Goal: Task Accomplishment & Management: Manage account settings

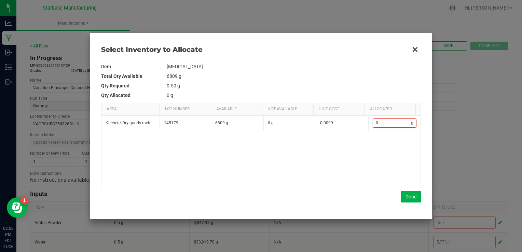
scroll to position [171, 0]
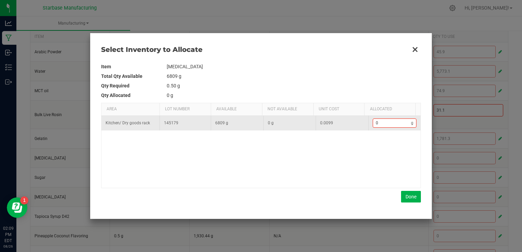
click at [393, 116] on td "0 g" at bounding box center [394, 123] width 53 height 15
click at [392, 119] on input "0" at bounding box center [392, 123] width 38 height 9
type input "4"
type input "43"
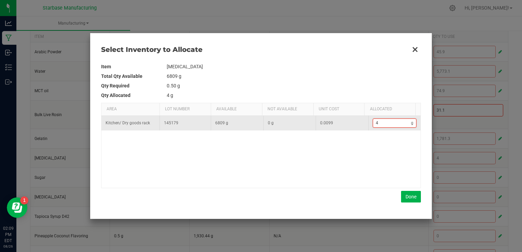
type input "43"
type input "438"
type input "438."
type input "438.5"
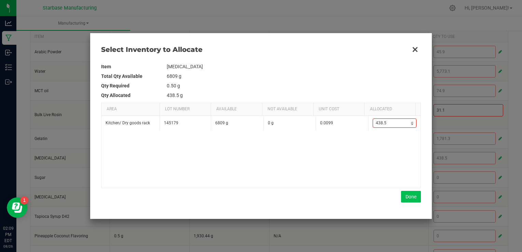
type input "438.5"
click at [410, 197] on button "Done" at bounding box center [411, 197] width 20 height 12
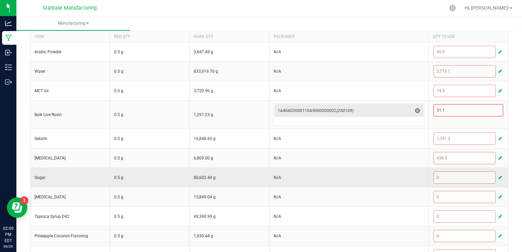
click at [497, 175] on button "button" at bounding box center [500, 178] width 6 height 8
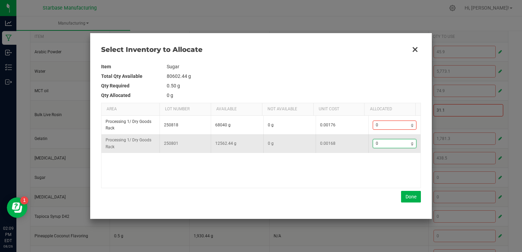
click at [398, 145] on input "0" at bounding box center [392, 143] width 38 height 9
type input "8"
type input "84"
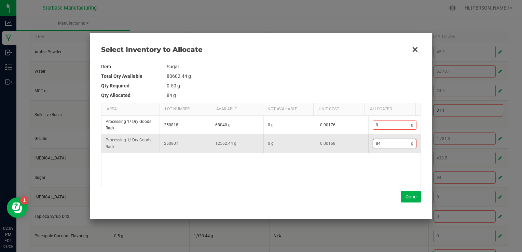
type input "841"
type input "8,414"
type input "8414"
type input "841"
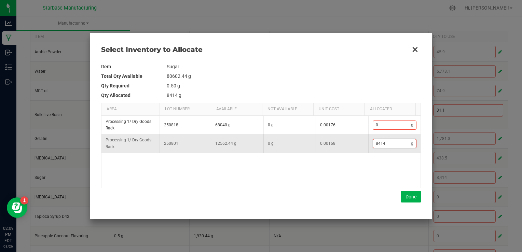
type input "841"
type input "8,412"
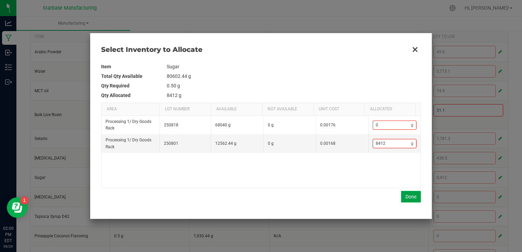
type input "8,412"
click at [405, 199] on button "Done" at bounding box center [411, 197] width 20 height 12
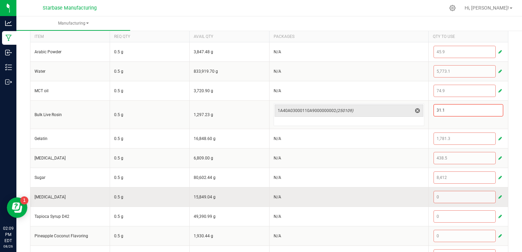
click at [499, 195] on span "button" at bounding box center [500, 196] width 3 height 5
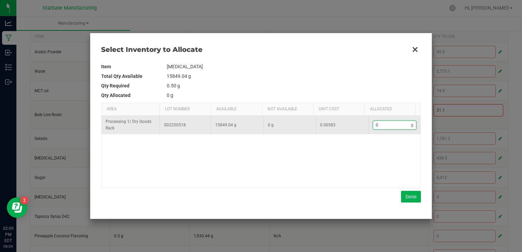
click at [388, 126] on input "0" at bounding box center [392, 125] width 38 height 9
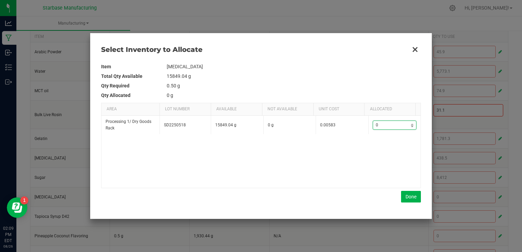
type input "5"
type input "59"
type input "599"
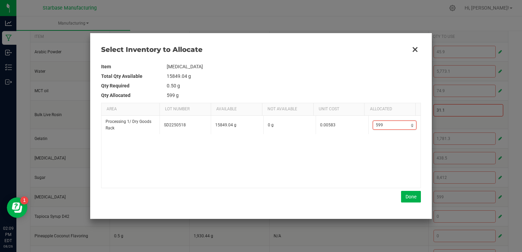
type input "599."
type input "599.2"
type input "599"
type input "599."
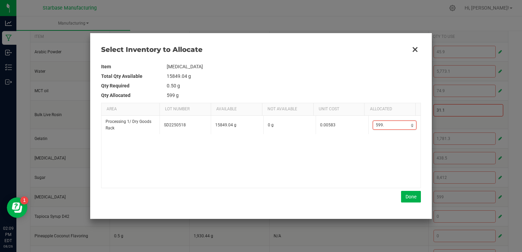
type input "599.3"
click at [411, 198] on button "Done" at bounding box center [411, 197] width 20 height 12
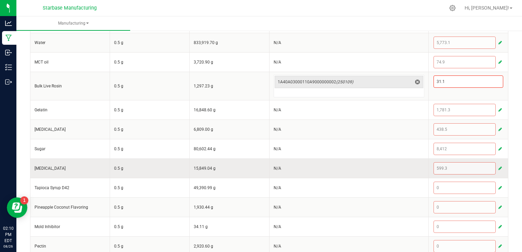
scroll to position [228, 0]
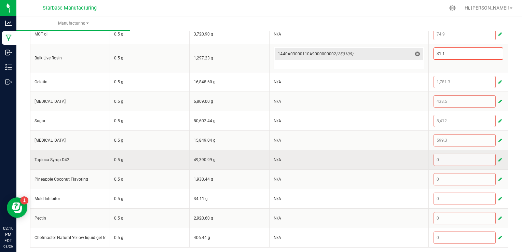
click at [497, 161] on button "button" at bounding box center [500, 160] width 6 height 8
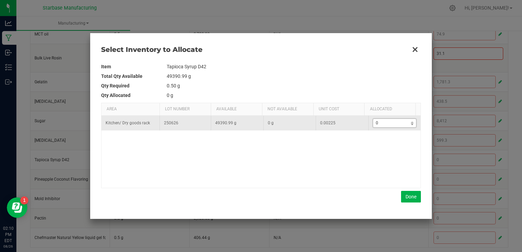
click at [393, 125] on input "0" at bounding box center [392, 123] width 38 height 9
type input "7"
type input "70"
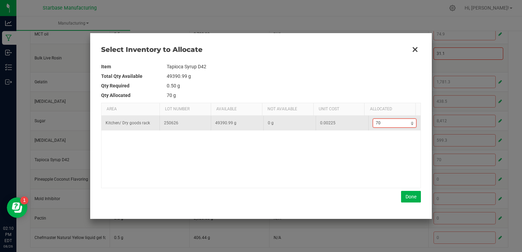
type input "704"
type input "7,044"
type input "7044."
type input "7,044.7"
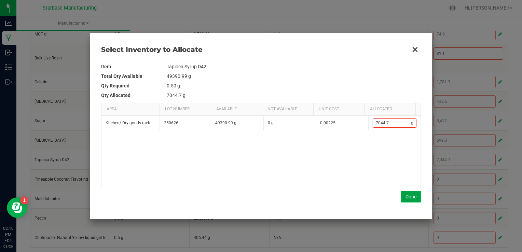
type input "7,044.7"
click at [408, 192] on button "Done" at bounding box center [411, 197] width 20 height 12
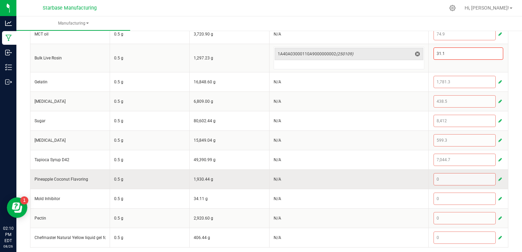
click at [499, 179] on span "button" at bounding box center [500, 179] width 3 height 5
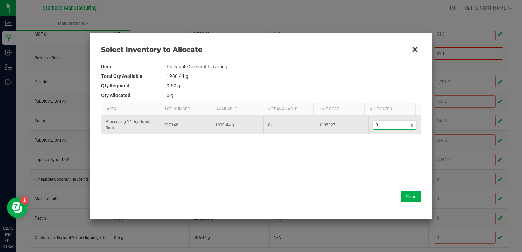
click at [399, 127] on input "0" at bounding box center [392, 125] width 38 height 9
type input "4"
type input "40"
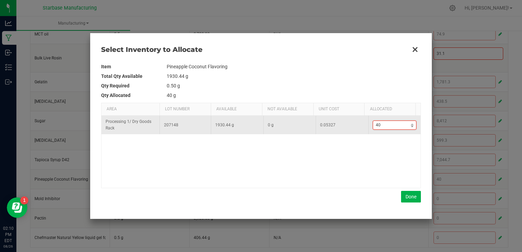
type input "409"
type input "409."
type input "409.3"
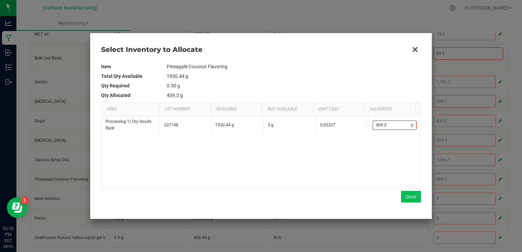
type input "409.3"
click at [411, 196] on button "Done" at bounding box center [411, 197] width 20 height 12
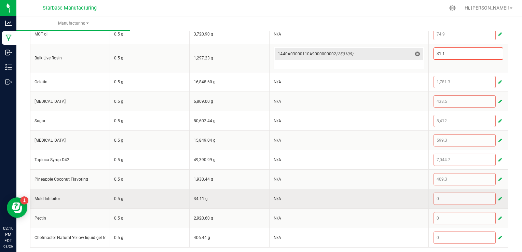
click at [497, 196] on button "button" at bounding box center [500, 199] width 6 height 8
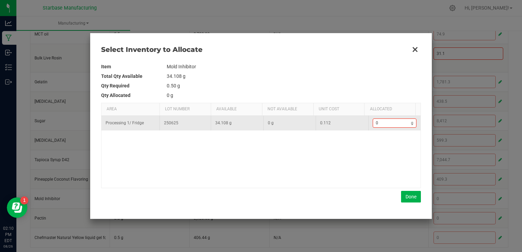
click at [402, 128] on td "0 g" at bounding box center [394, 123] width 53 height 15
click at [393, 122] on input "0" at bounding box center [392, 123] width 38 height 9
type input "7"
type input "7."
type input "7.3"
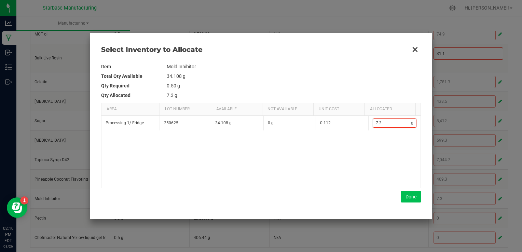
type input "7.3"
click at [410, 196] on button "Done" at bounding box center [411, 197] width 20 height 12
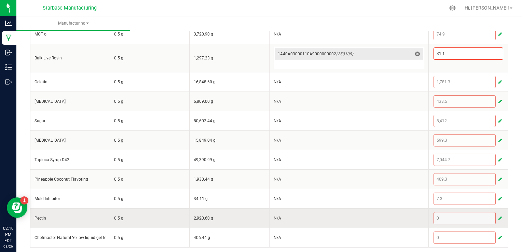
click at [499, 217] on span "button" at bounding box center [500, 218] width 3 height 5
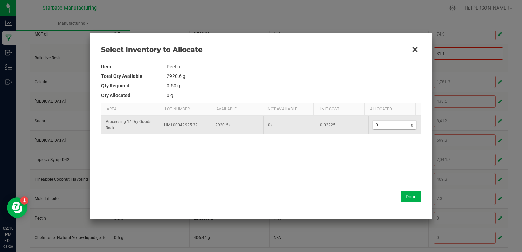
click at [386, 126] on input "0" at bounding box center [392, 125] width 38 height 9
type input "2"
type input "21"
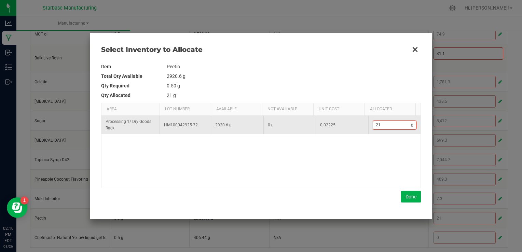
type input "219"
type input "219."
type input "219.3"
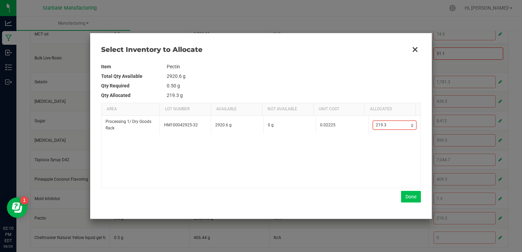
type input "219.3"
click at [415, 194] on button "Done" at bounding box center [411, 197] width 20 height 12
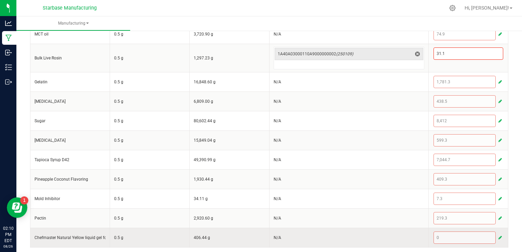
click at [499, 235] on span "button" at bounding box center [500, 237] width 3 height 5
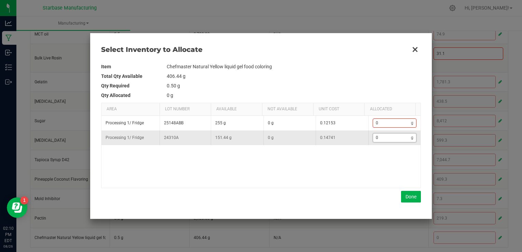
click at [385, 140] on input "0" at bounding box center [392, 138] width 38 height 9
type input "2"
type input "22"
type input "22."
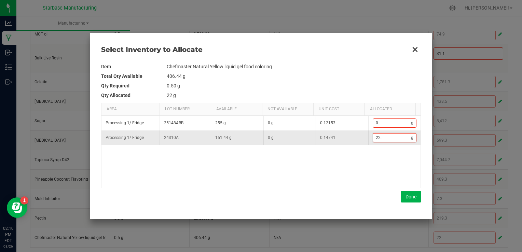
type input "22.9"
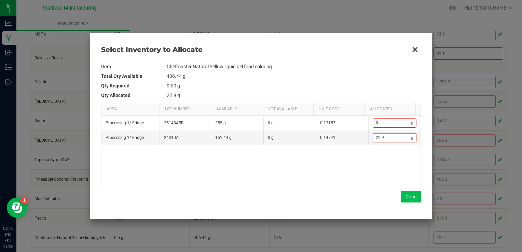
type input "22.9"
click at [420, 198] on button "Done" at bounding box center [411, 197] width 20 height 12
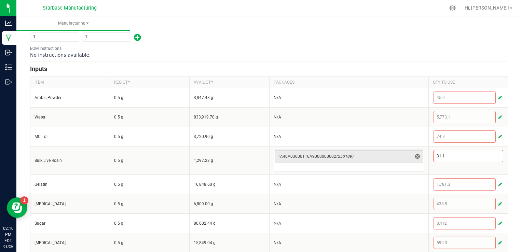
scroll to position [91, 0]
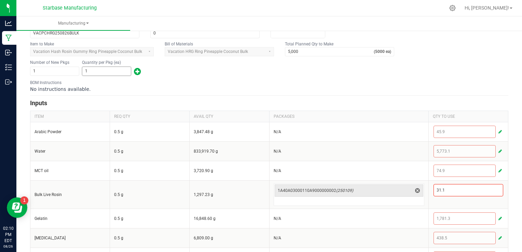
click at [117, 70] on input "1" at bounding box center [106, 71] width 49 height 9
type input "4,700"
click at [178, 80] on div "BOM Instructions No instructions available." at bounding box center [269, 86] width 478 height 13
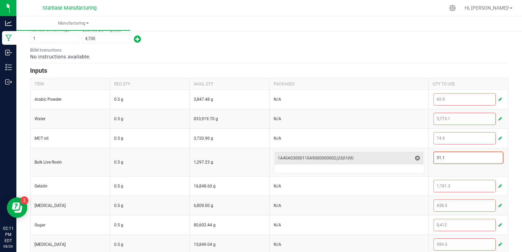
scroll to position [0, 0]
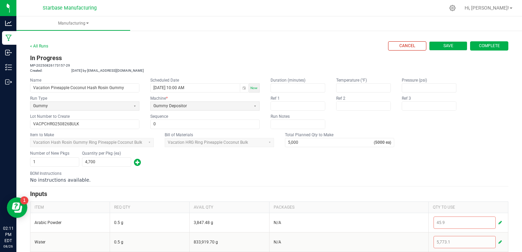
click at [432, 45] on button "Save" at bounding box center [448, 45] width 38 height 9
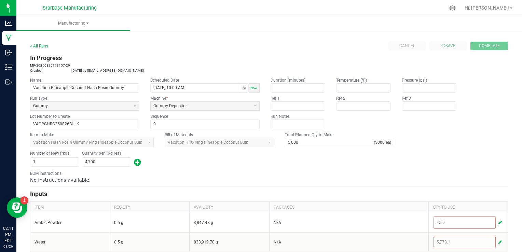
type input "0"
type input "1"
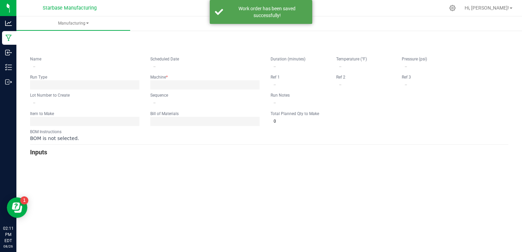
type input "Vacation Pineapple Coconut Hash Rosin Gummy"
type input "08/26/2025 10:00 AM"
type input "VACPCHRG250826BULK"
type input "0"
type input "5,000"
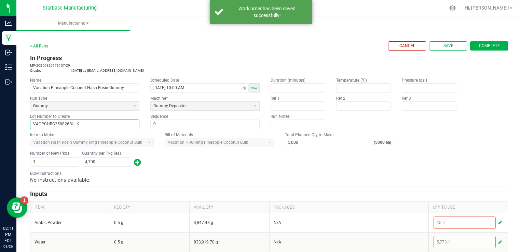
click at [72, 122] on input "VACPCHRG250826BULK" at bounding box center [84, 124] width 109 height 9
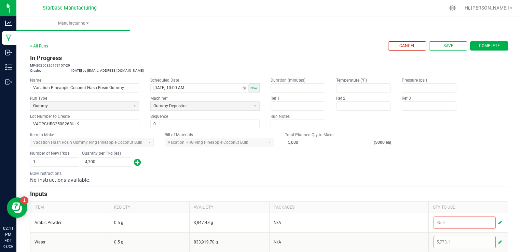
click at [484, 44] on span "Complete" at bounding box center [489, 46] width 21 height 6
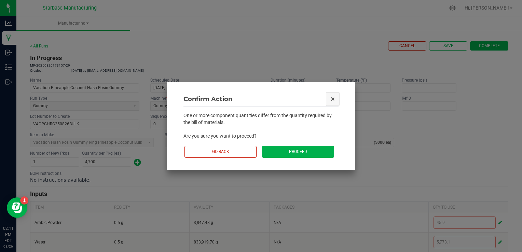
click at [333, 99] on button "Close" at bounding box center [333, 99] width 14 height 14
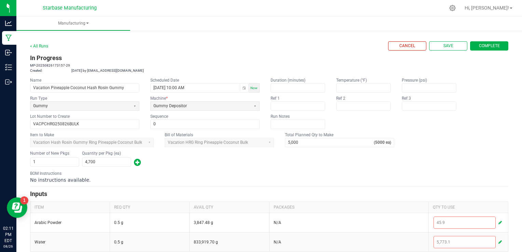
click at [479, 45] on span "Complete" at bounding box center [489, 46] width 21 height 6
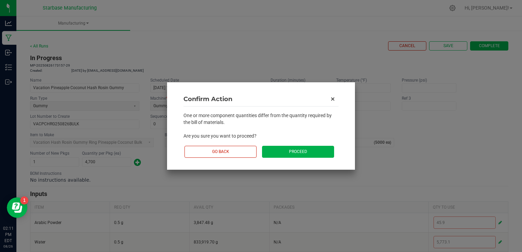
click at [310, 149] on button "Proceed" at bounding box center [298, 152] width 72 height 12
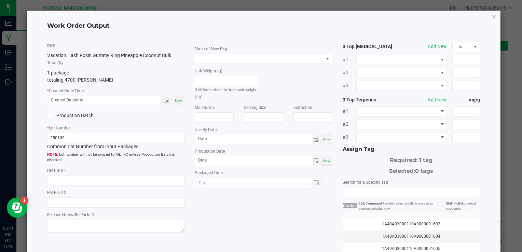
click at [179, 103] on span "Now" at bounding box center [178, 101] width 7 height 4
type input "08/26/2025 2:11 PM"
type input "[DATE]"
click at [87, 139] on input "250109" at bounding box center [115, 138] width 137 height 10
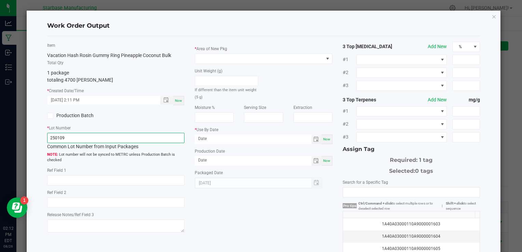
paste input "VACPCHRG250826BULK"
type input "VACPCHRG250826BULK"
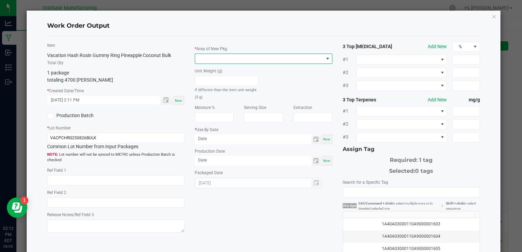
click at [261, 62] on span at bounding box center [259, 59] width 128 height 10
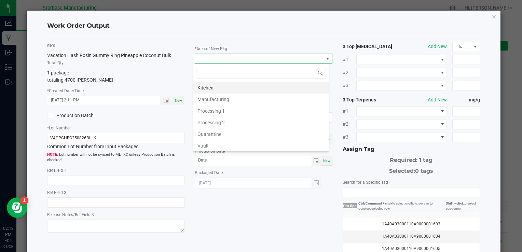
scroll to position [10, 136]
click at [235, 145] on li "Vault" at bounding box center [260, 146] width 135 height 12
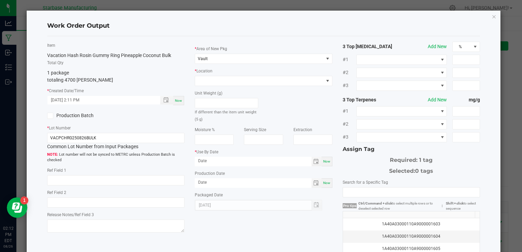
click at [50, 116] on icon at bounding box center [50, 116] width 4 height 0
click at [0, 0] on input "Production Batch" at bounding box center [0, 0] width 0 height 0
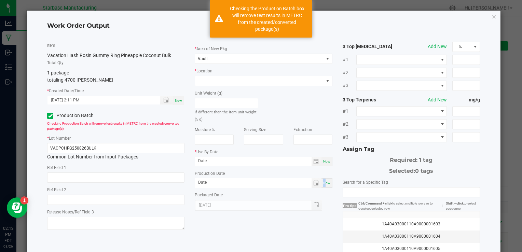
click at [323, 181] on span "Now" at bounding box center [326, 183] width 7 height 4
type input "[DATE]"
click at [323, 184] on span "Now" at bounding box center [326, 183] width 7 height 4
click at [313, 162] on span "Toggle calendar" at bounding box center [315, 161] width 5 height 5
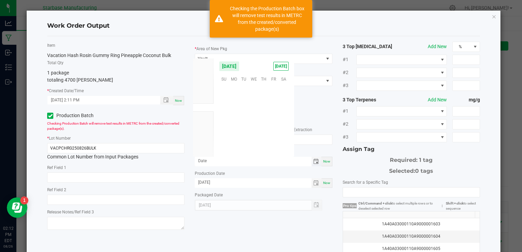
scroll to position [110772, 0]
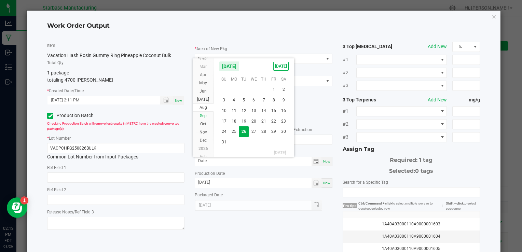
click at [206, 116] on span "Sep" at bounding box center [203, 115] width 7 height 5
click at [267, 91] on span "4" at bounding box center [264, 89] width 10 height 11
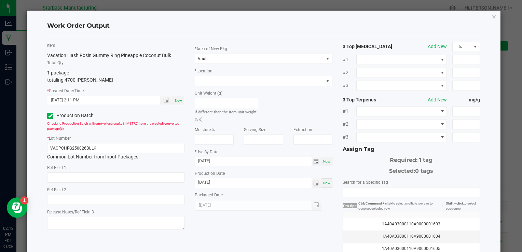
click at [253, 157] on input "09/04/2025" at bounding box center [253, 161] width 117 height 9
type input "09/04/2026"
click at [279, 110] on div "Unit Weight (g) If different than the item unit weight (5 g)" at bounding box center [264, 104] width 148 height 37
click at [344, 167] on div "Selected: 0 tags" at bounding box center [411, 169] width 137 height 11
click at [401, 219] on td "1A40A03000110A9000001603" at bounding box center [411, 224] width 137 height 12
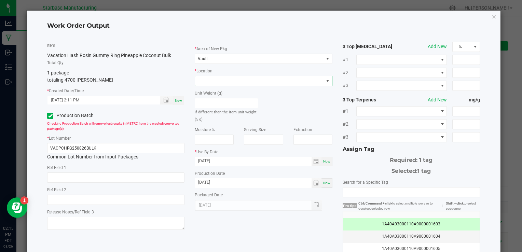
click at [272, 80] on span at bounding box center [259, 81] width 128 height 10
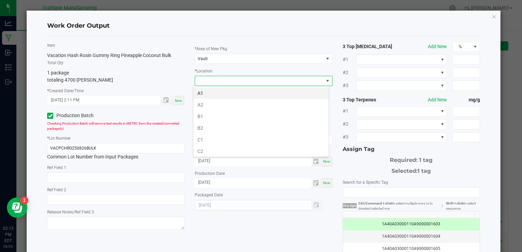
scroll to position [10, 136]
click at [265, 148] on li "C2" at bounding box center [260, 152] width 135 height 12
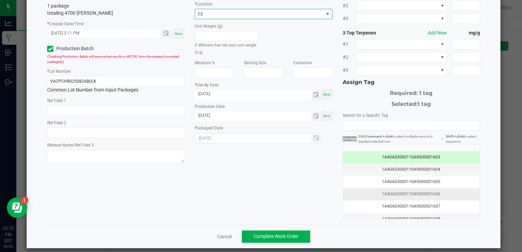
scroll to position [72, 0]
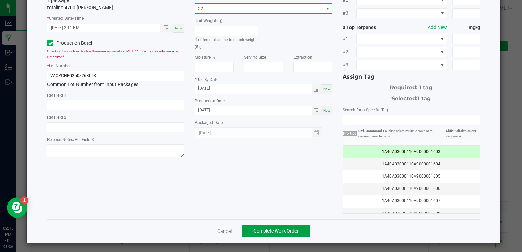
click at [293, 232] on span "Complete Work Order" at bounding box center [276, 230] width 45 height 5
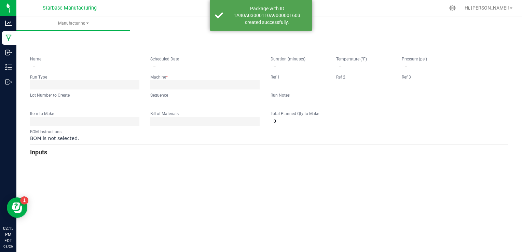
type input "Vacation Pineapple Coconut Hash Rosin Gummy"
type input "08/26/2025 10:00 AM"
type input "VACPCHRG250826BULK"
type input "0"
type input "5,000"
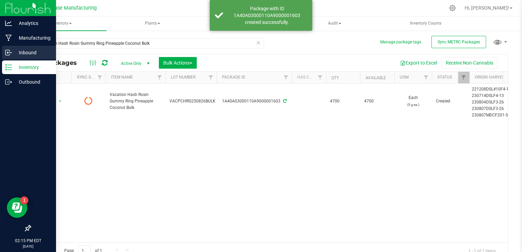
click at [10, 54] on icon at bounding box center [7, 52] width 4 height 5
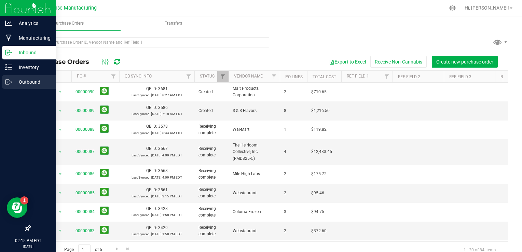
click at [26, 81] on p "Outbound" at bounding box center [32, 82] width 41 height 8
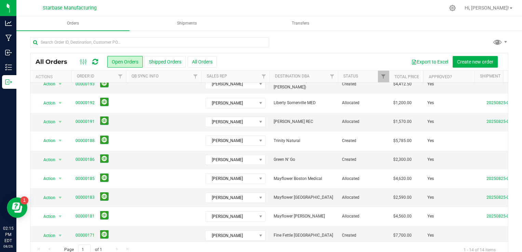
scroll to position [110, 0]
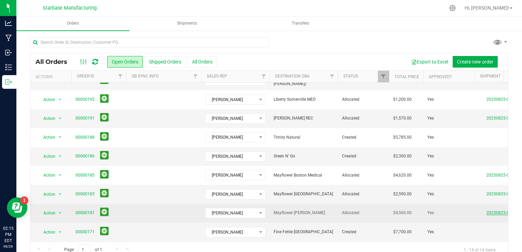
click at [491, 211] on link "20250825-001" at bounding box center [500, 213] width 27 height 5
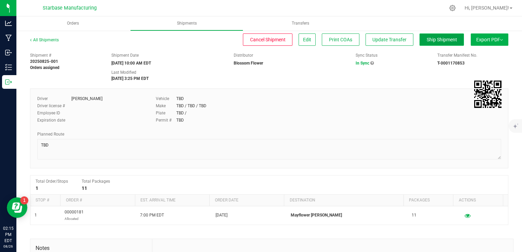
click at [427, 41] on span "Ship Shipment" at bounding box center [442, 39] width 30 height 5
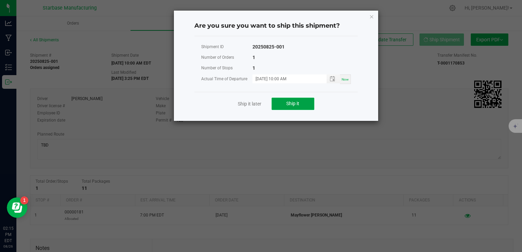
click at [303, 105] on button "Ship it" at bounding box center [293, 104] width 43 height 12
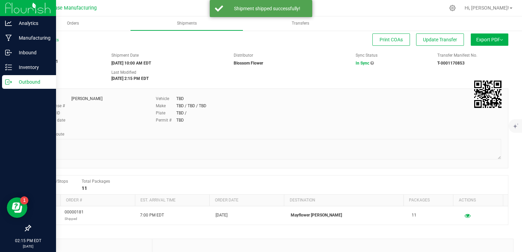
click at [9, 82] on icon at bounding box center [8, 82] width 7 height 7
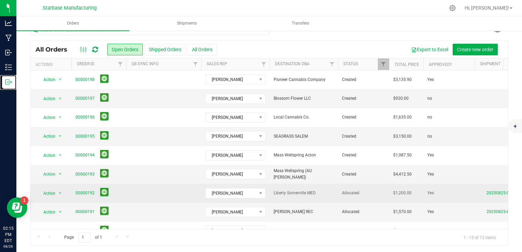
scroll to position [91, 0]
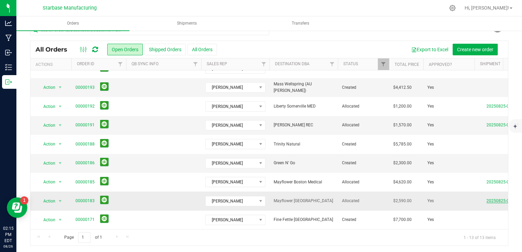
click at [490, 199] on link "20250825-002" at bounding box center [500, 201] width 27 height 5
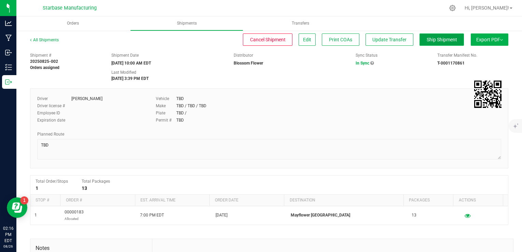
click at [434, 42] on span "Ship Shipment" at bounding box center [442, 39] width 30 height 5
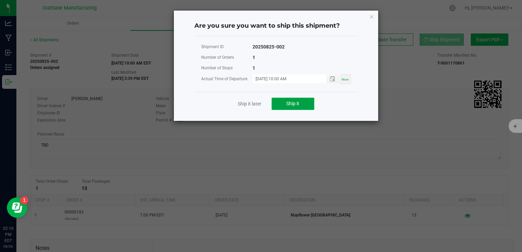
click at [299, 105] on span "Ship it" at bounding box center [292, 103] width 13 height 5
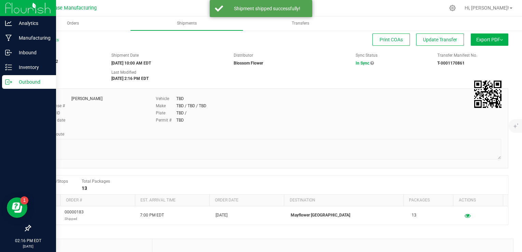
click at [10, 83] on icon at bounding box center [8, 82] width 7 height 7
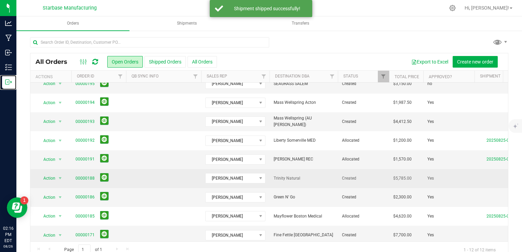
scroll to position [72, 0]
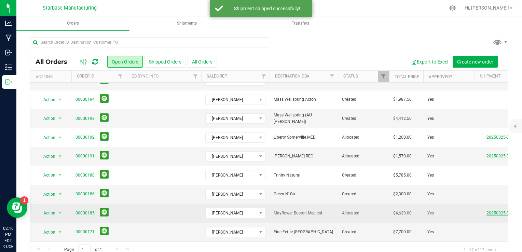
click at [491, 211] on link "20250825-003" at bounding box center [500, 213] width 27 height 5
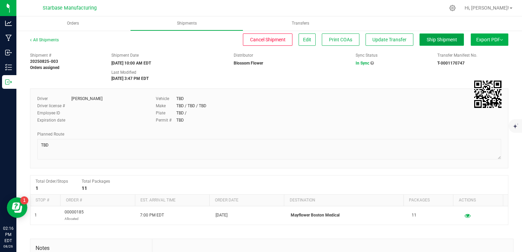
click at [429, 40] on span "Ship Shipment" at bounding box center [442, 39] width 30 height 5
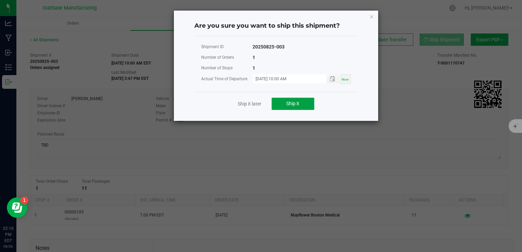
click at [304, 103] on button "Ship it" at bounding box center [293, 104] width 43 height 12
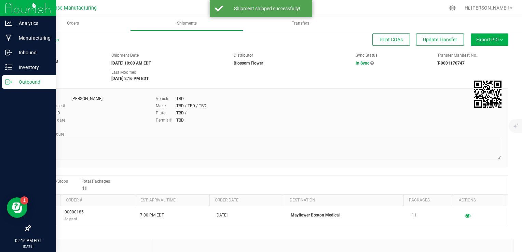
click at [6, 85] on icon at bounding box center [8, 82] width 7 height 7
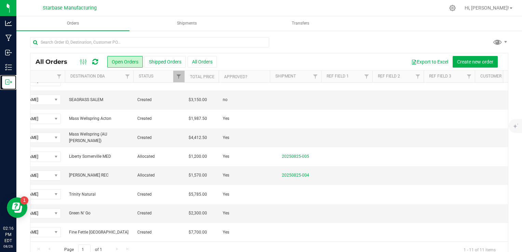
scroll to position [0, 209]
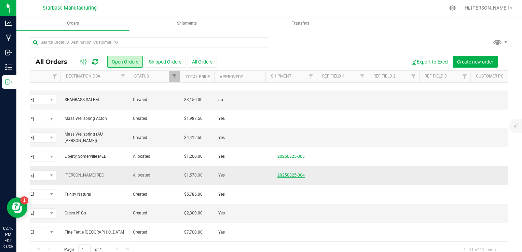
click at [282, 173] on link "20250825-004" at bounding box center [290, 175] width 27 height 5
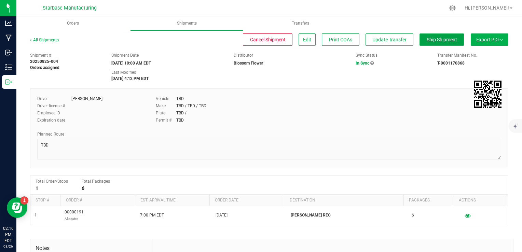
click at [432, 40] on span "Ship Shipment" at bounding box center [442, 39] width 30 height 5
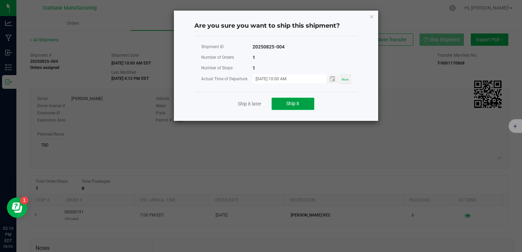
click at [304, 106] on button "Ship it" at bounding box center [293, 104] width 43 height 12
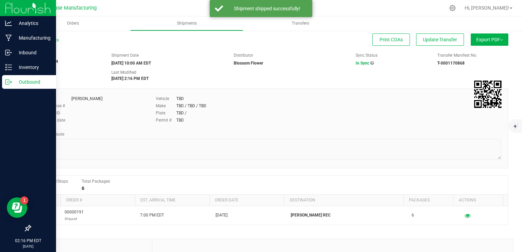
click at [7, 80] on icon at bounding box center [8, 82] width 7 height 7
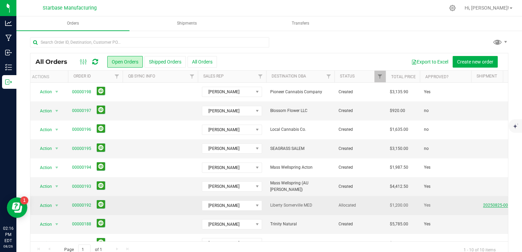
click at [486, 204] on link "20250825-005" at bounding box center [496, 205] width 27 height 5
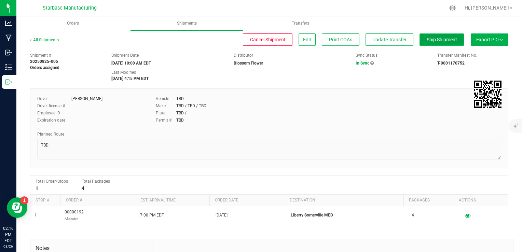
click at [427, 40] on span "Ship Shipment" at bounding box center [442, 39] width 30 height 5
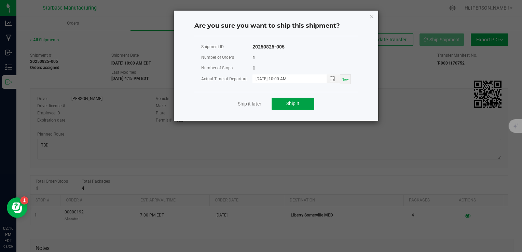
click at [295, 103] on span "Ship it" at bounding box center [292, 103] width 13 height 5
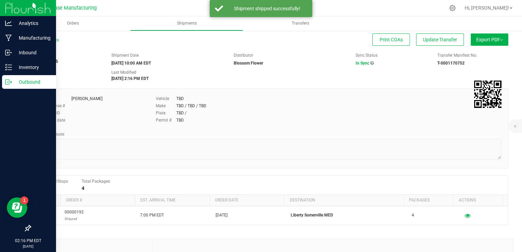
click at [6, 80] on icon at bounding box center [8, 82] width 7 height 7
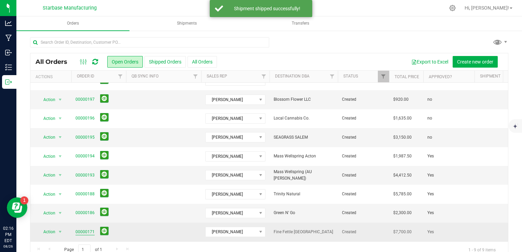
click at [85, 229] on link "00000171" at bounding box center [85, 232] width 19 height 6
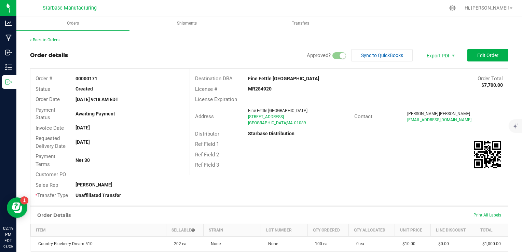
click at [482, 51] on button "Edit Order" at bounding box center [487, 55] width 41 height 12
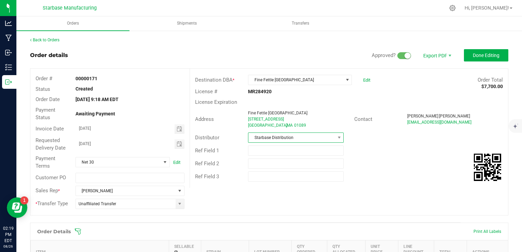
click at [291, 138] on span "Starbase Distribution" at bounding box center [291, 138] width 86 height 10
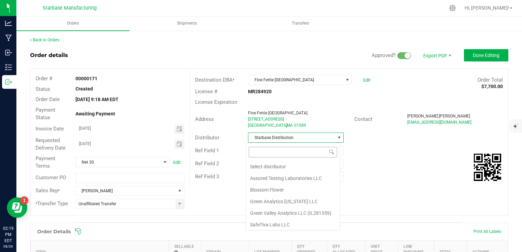
scroll to position [23, 0]
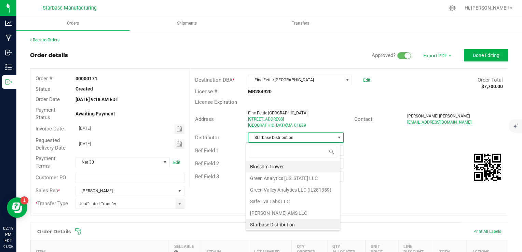
click at [283, 167] on li "Blossom Flower" at bounding box center [293, 167] width 94 height 12
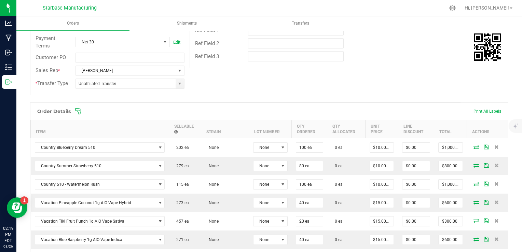
scroll to position [137, 0]
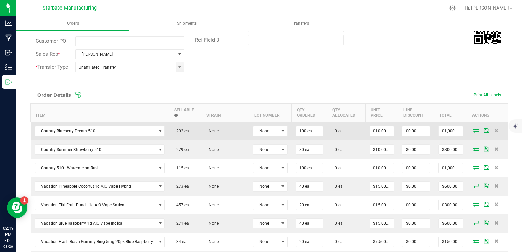
click at [474, 132] on icon at bounding box center [476, 130] width 5 height 4
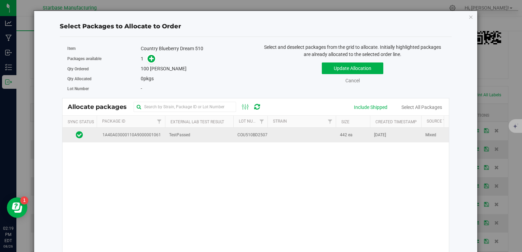
click at [261, 135] on span "COU510BD250728" at bounding box center [254, 135] width 35 height 6
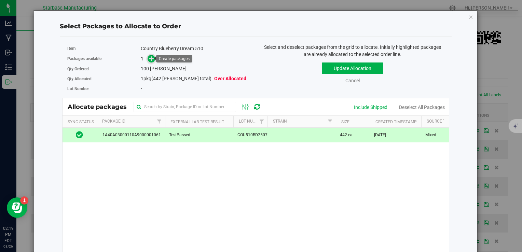
click at [152, 57] on icon at bounding box center [151, 58] width 5 height 5
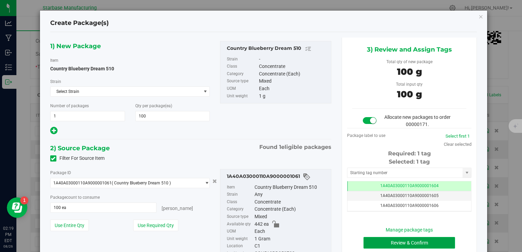
click at [381, 240] on button "Review & Confirm" at bounding box center [410, 243] width 92 height 12
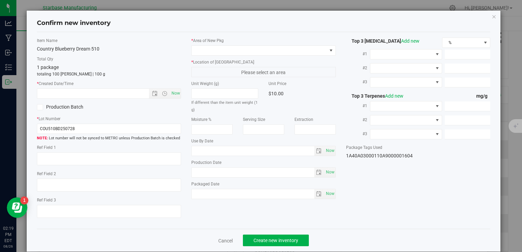
type input "[DATE]"
click at [170, 92] on span "Now" at bounding box center [176, 94] width 12 height 10
type input "8/26/2025 2:19 PM"
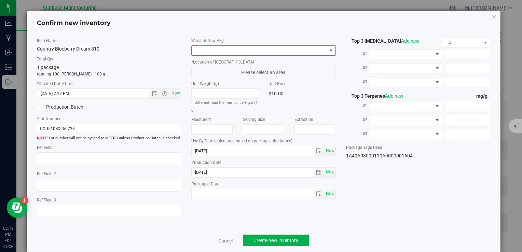
click at [230, 49] on span at bounding box center [259, 51] width 135 height 10
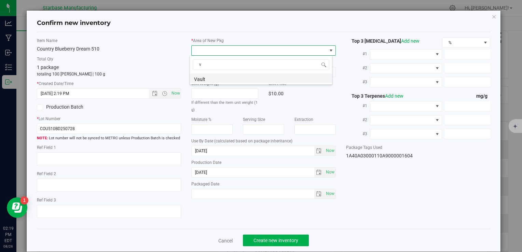
click at [219, 77] on li "Vault" at bounding box center [261, 78] width 142 height 10
click at [173, 94] on span "Now" at bounding box center [176, 94] width 12 height 10
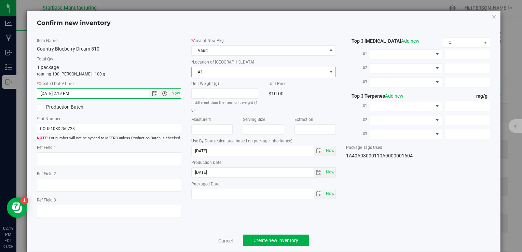
click at [244, 72] on span "A1" at bounding box center [259, 72] width 135 height 10
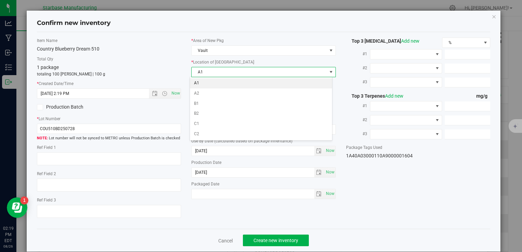
click at [239, 83] on li "A1" at bounding box center [261, 83] width 142 height 10
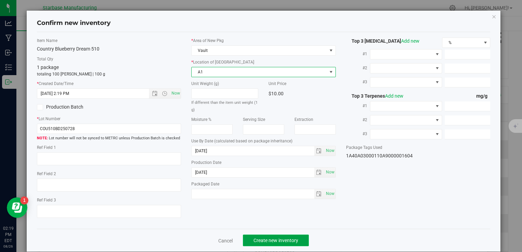
click at [271, 238] on span "Create new inventory" at bounding box center [276, 240] width 45 height 5
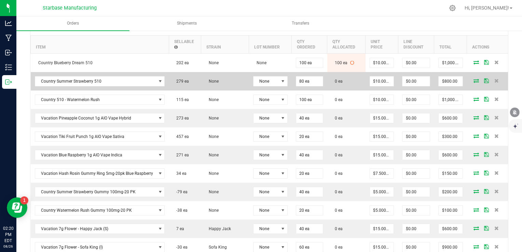
click at [474, 80] on icon at bounding box center [476, 81] width 5 height 4
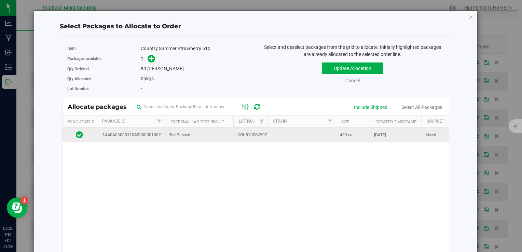
click at [252, 134] on span "COU510SS250728" at bounding box center [254, 135] width 35 height 6
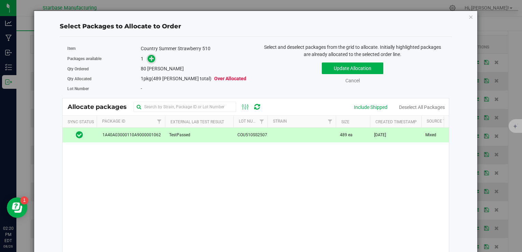
click at [149, 59] on icon at bounding box center [151, 58] width 5 height 5
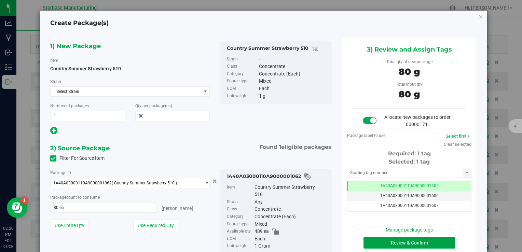
click at [383, 242] on button "Review & Confirm" at bounding box center [410, 243] width 92 height 12
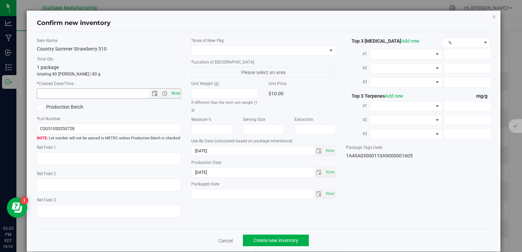
click at [174, 92] on span "Now" at bounding box center [176, 94] width 12 height 10
type input "8/26/2025 2:20 PM"
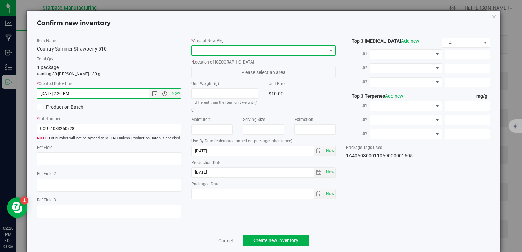
click at [227, 53] on span at bounding box center [259, 51] width 135 height 10
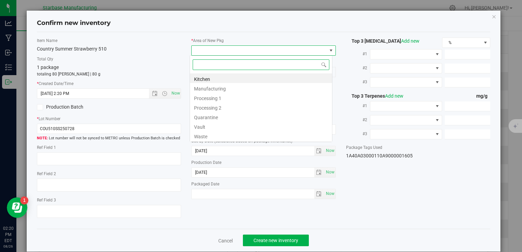
type input "v"
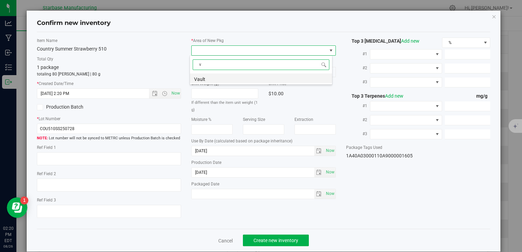
click at [221, 79] on li "Vault" at bounding box center [261, 78] width 142 height 10
click at [222, 74] on span "A1" at bounding box center [259, 72] width 135 height 10
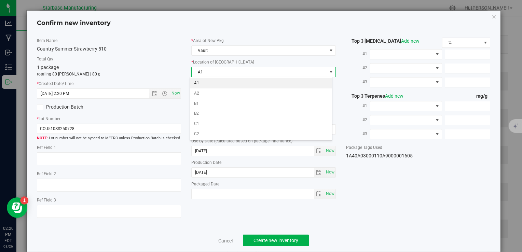
click at [219, 84] on li "A1" at bounding box center [261, 83] width 142 height 10
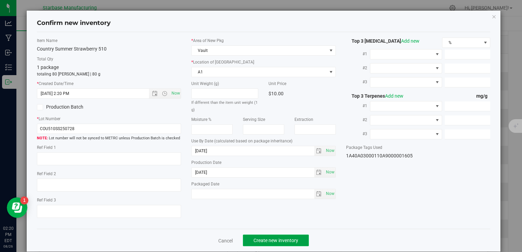
click at [277, 241] on span "Create new inventory" at bounding box center [276, 240] width 45 height 5
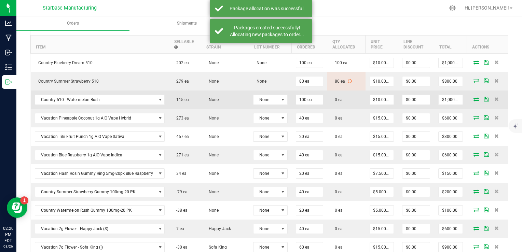
click at [474, 99] on icon at bounding box center [476, 99] width 5 height 4
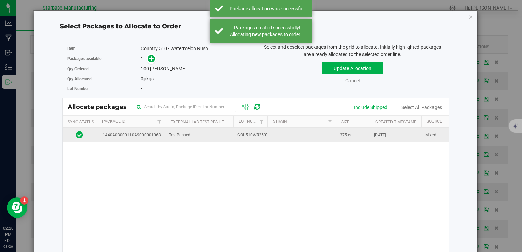
click at [220, 135] on td "TestPassed" at bounding box center [199, 135] width 68 height 15
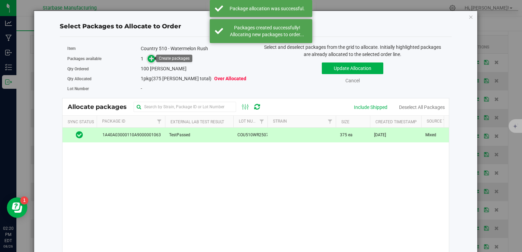
click at [150, 59] on icon at bounding box center [151, 58] width 5 height 5
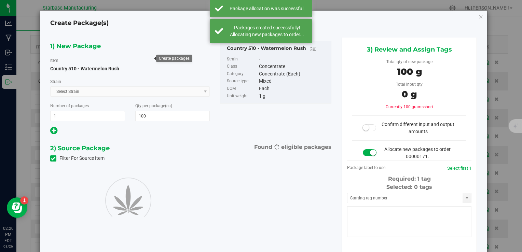
type input "100"
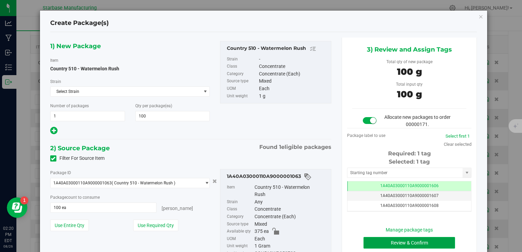
click at [397, 242] on button "Review & Confirm" at bounding box center [410, 243] width 92 height 12
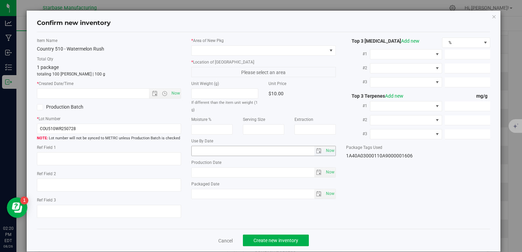
type input "[DATE]"
click at [174, 90] on span "Now" at bounding box center [176, 94] width 12 height 10
type input "8/26/2025 2:20 PM"
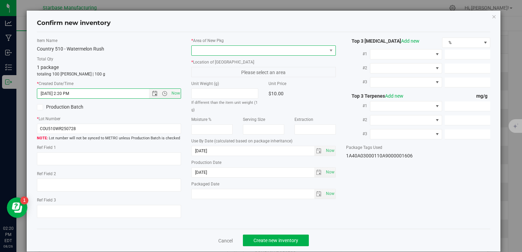
click at [214, 50] on span at bounding box center [259, 51] width 135 height 10
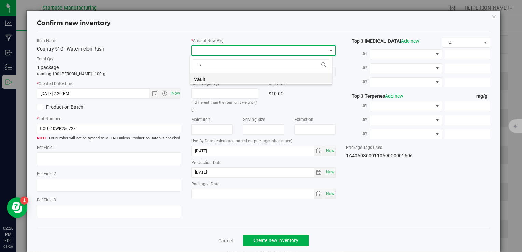
click at [215, 78] on li "Vault" at bounding box center [261, 78] width 142 height 10
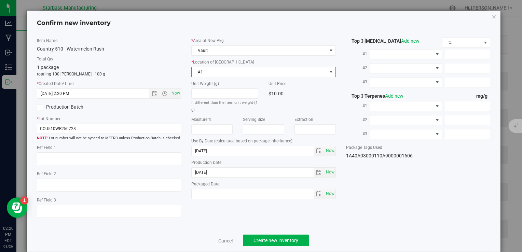
click at [212, 71] on span "A1" at bounding box center [259, 72] width 135 height 10
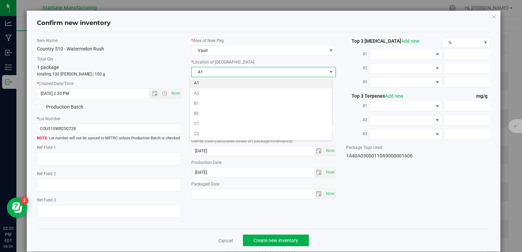
click at [211, 82] on li "A1" at bounding box center [261, 83] width 142 height 10
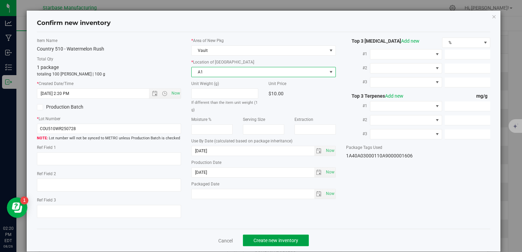
click at [256, 237] on button "Create new inventory" at bounding box center [276, 241] width 66 height 12
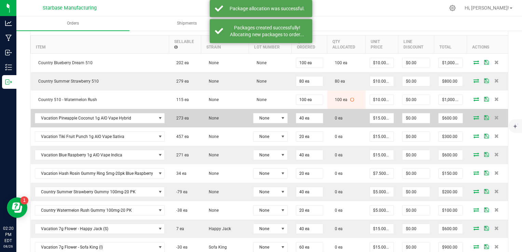
click at [474, 117] on icon at bounding box center [476, 118] width 5 height 4
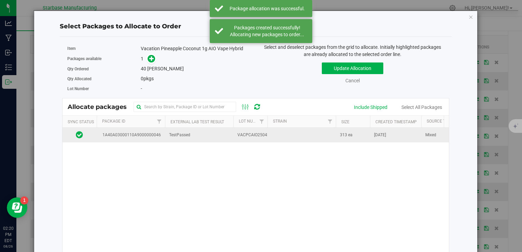
click at [201, 136] on td "TestPassed" at bounding box center [199, 135] width 68 height 15
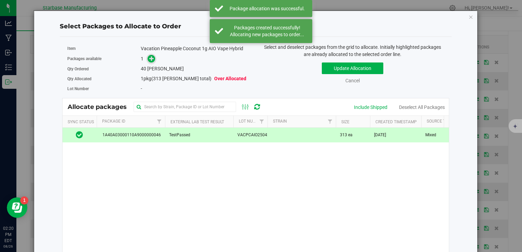
click at [151, 57] on icon at bounding box center [151, 58] width 5 height 5
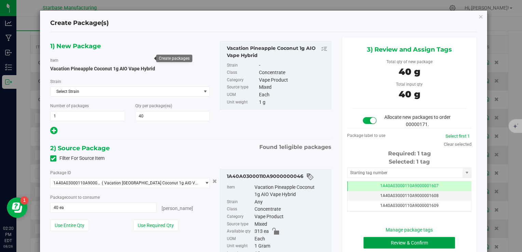
click at [403, 240] on button "Review & Confirm" at bounding box center [410, 243] width 92 height 12
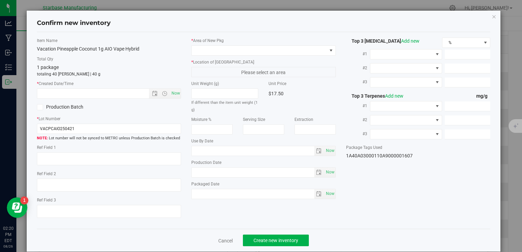
type input "[DATE]"
click at [176, 90] on span "Now" at bounding box center [176, 94] width 12 height 10
type input "8/26/2025 2:20 PM"
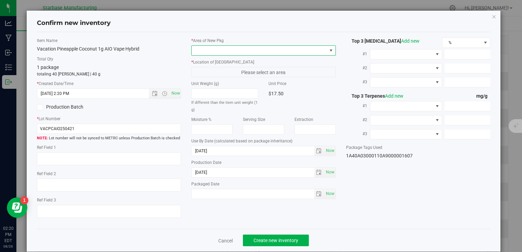
click at [213, 52] on span at bounding box center [259, 51] width 135 height 10
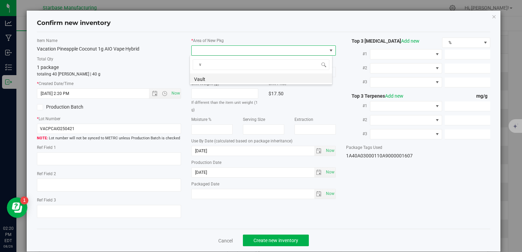
click at [217, 78] on li "Vault" at bounding box center [261, 78] width 142 height 10
click at [217, 71] on span "A1" at bounding box center [259, 72] width 135 height 10
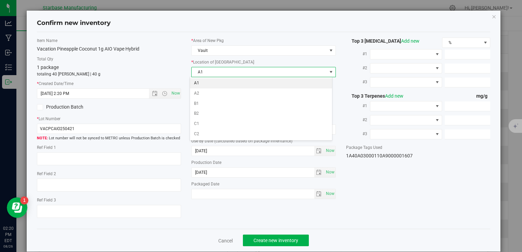
click at [217, 78] on li "A1" at bounding box center [261, 83] width 142 height 10
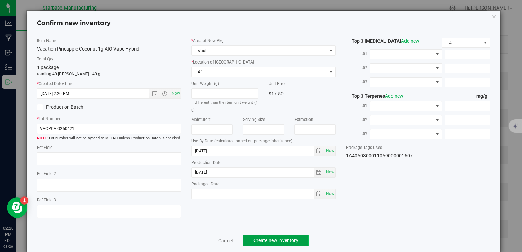
click at [293, 239] on span "Create new inventory" at bounding box center [276, 240] width 45 height 5
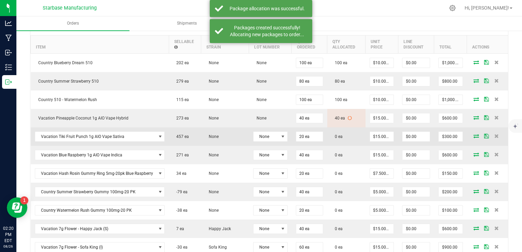
click at [474, 135] on icon at bounding box center [476, 136] width 5 height 4
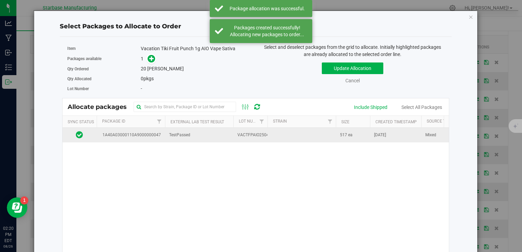
click at [317, 137] on td at bounding box center [302, 135] width 68 height 15
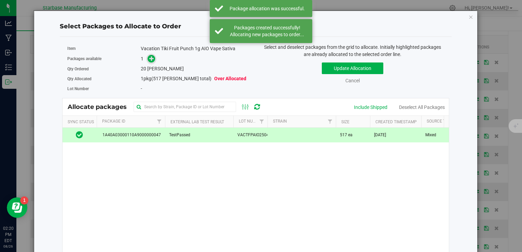
click at [151, 59] on icon at bounding box center [151, 58] width 5 height 5
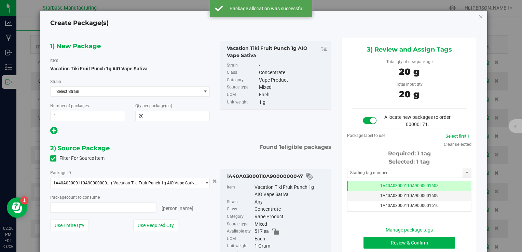
type input "20 ea"
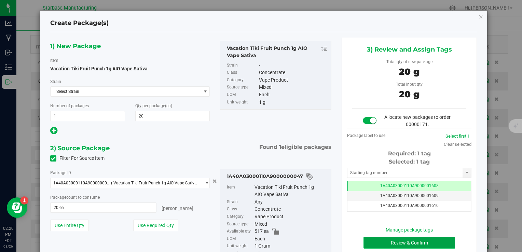
click at [383, 241] on button "Review & Confirm" at bounding box center [410, 243] width 92 height 12
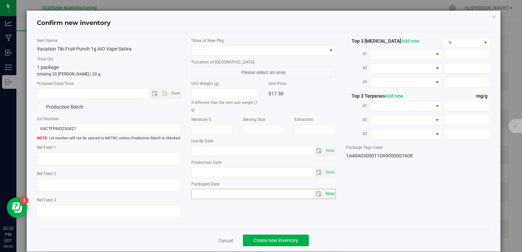
type input "[DATE]"
click at [178, 95] on span "Now" at bounding box center [176, 94] width 12 height 10
type input "8/26/2025 2:20 PM"
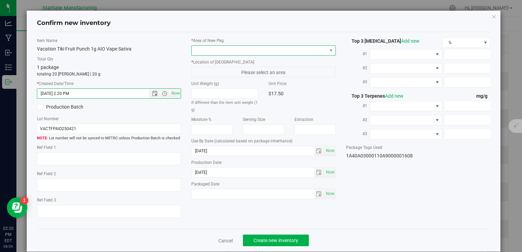
click at [211, 45] on span at bounding box center [263, 50] width 144 height 10
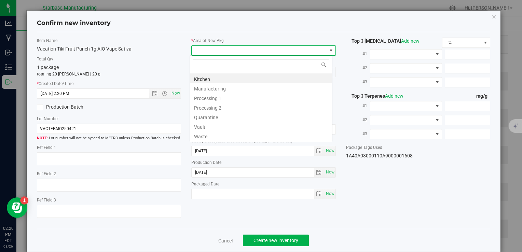
type input "v"
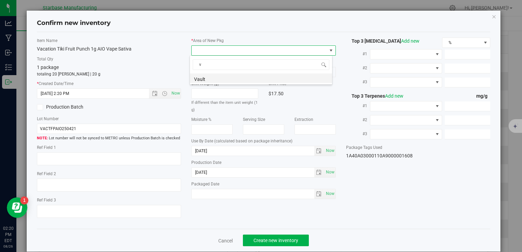
click at [216, 78] on li "Vault" at bounding box center [261, 78] width 142 height 10
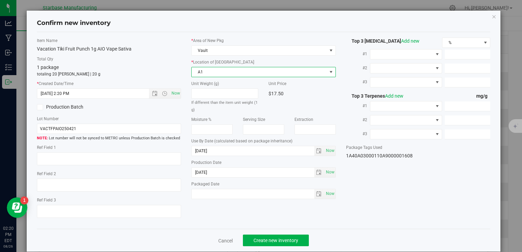
click at [222, 74] on span "A1" at bounding box center [259, 72] width 135 height 10
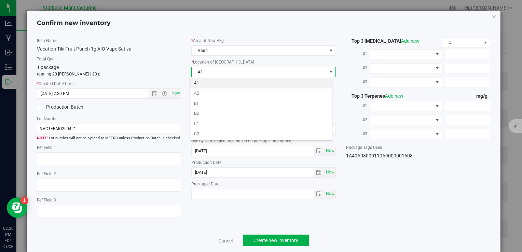
click at [222, 83] on li "A1" at bounding box center [261, 83] width 142 height 10
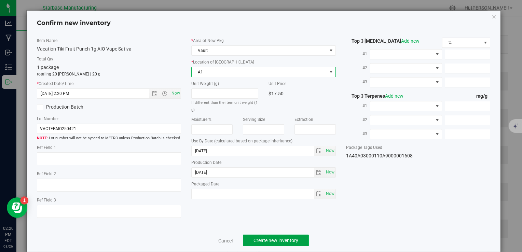
click at [292, 240] on span "Create new inventory" at bounding box center [276, 240] width 45 height 5
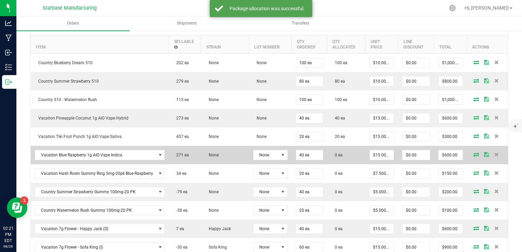
click at [474, 154] on icon at bounding box center [476, 154] width 5 height 4
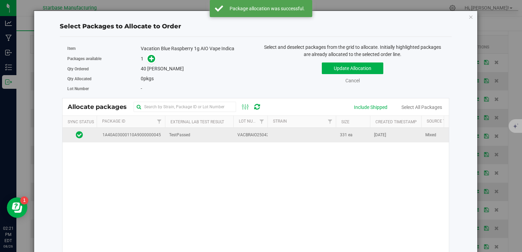
click at [287, 140] on td at bounding box center [302, 135] width 68 height 15
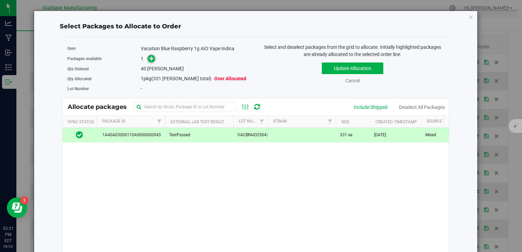
click at [151, 58] on icon at bounding box center [151, 58] width 5 height 5
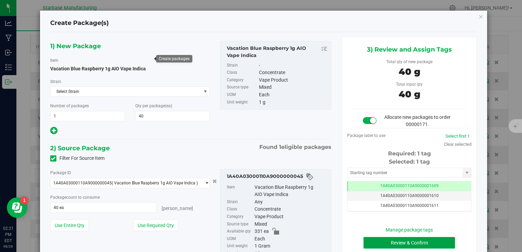
click at [403, 245] on button "Review & Confirm" at bounding box center [410, 243] width 92 height 12
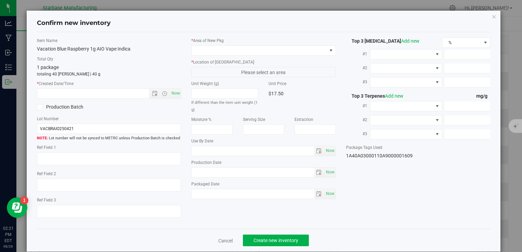
type input "[DATE]"
click at [174, 93] on span "Now" at bounding box center [176, 94] width 12 height 10
type input "8/26/2025 2:21 PM"
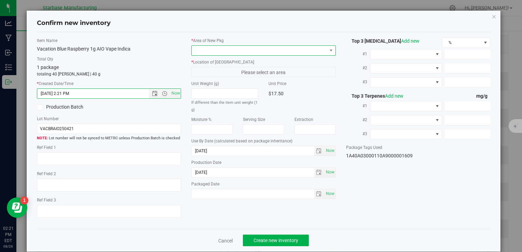
click at [232, 53] on span at bounding box center [259, 51] width 135 height 10
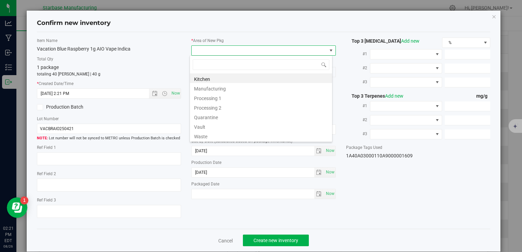
type input "v"
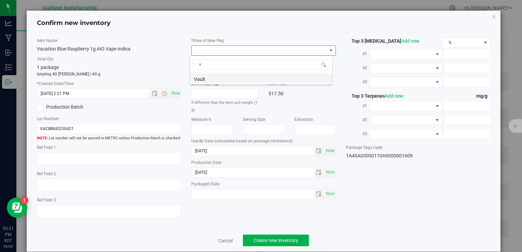
click at [231, 79] on li "Vault" at bounding box center [261, 78] width 142 height 10
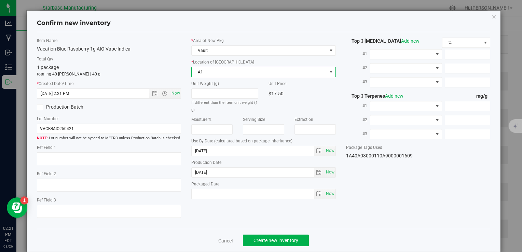
click at [232, 74] on span "A1" at bounding box center [259, 72] width 135 height 10
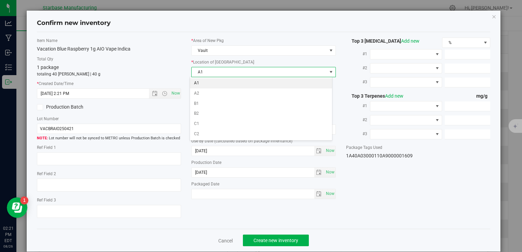
click at [231, 82] on li "A1" at bounding box center [261, 83] width 142 height 10
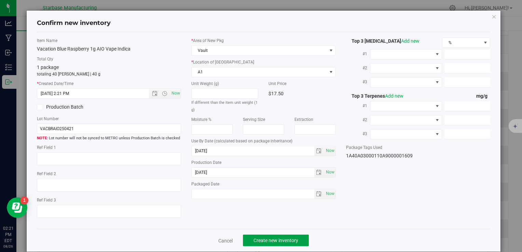
click at [278, 239] on span "Create new inventory" at bounding box center [276, 240] width 45 height 5
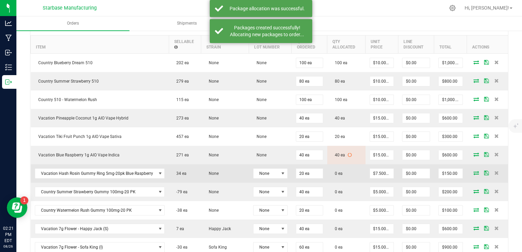
click at [474, 172] on icon at bounding box center [476, 173] width 5 height 4
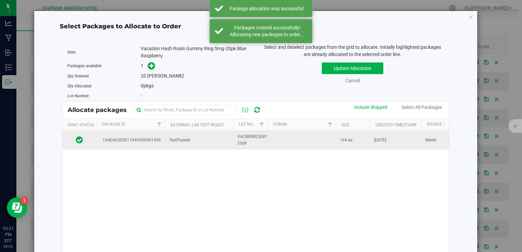
click at [228, 142] on td "TestPassed" at bounding box center [199, 140] width 68 height 18
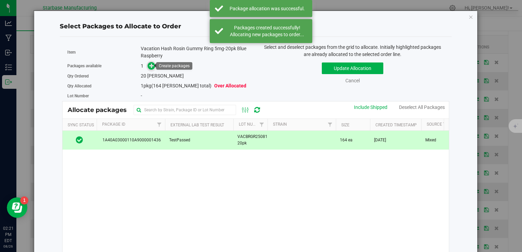
click at [148, 65] on span at bounding box center [152, 66] width 8 height 8
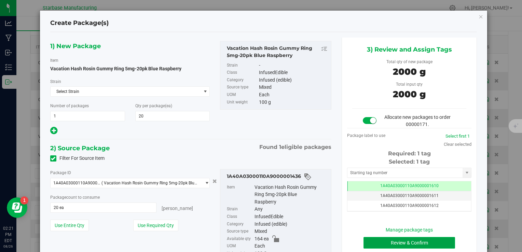
click at [380, 241] on button "Review & Confirm" at bounding box center [410, 243] width 92 height 12
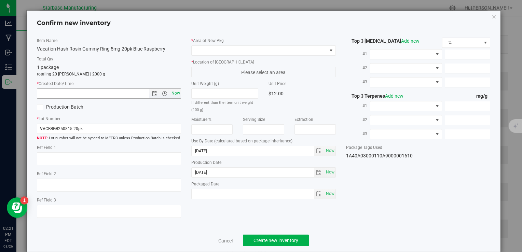
click at [174, 92] on span "Now" at bounding box center [176, 94] width 12 height 10
type input "8/26/2025 2:21 PM"
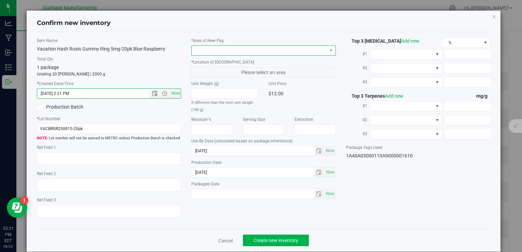
click at [216, 53] on span at bounding box center [259, 51] width 135 height 10
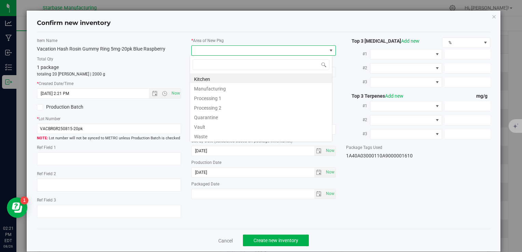
type input "v"
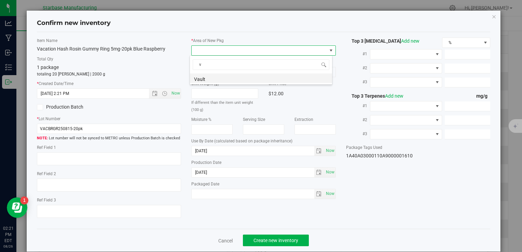
click at [217, 77] on li "Vault" at bounding box center [261, 78] width 142 height 10
click at [220, 71] on span "A1" at bounding box center [259, 72] width 135 height 10
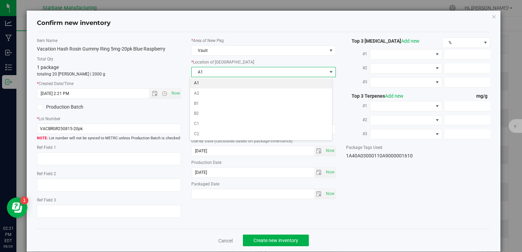
click at [219, 82] on li "A1" at bounding box center [261, 83] width 142 height 10
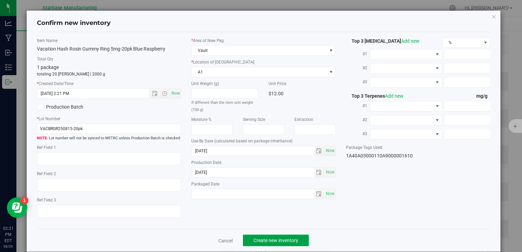
click at [302, 237] on button "Create new inventory" at bounding box center [276, 241] width 66 height 12
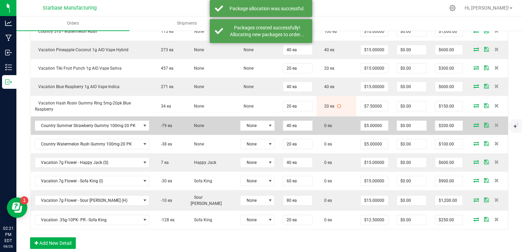
click at [474, 123] on icon at bounding box center [476, 125] width 5 height 4
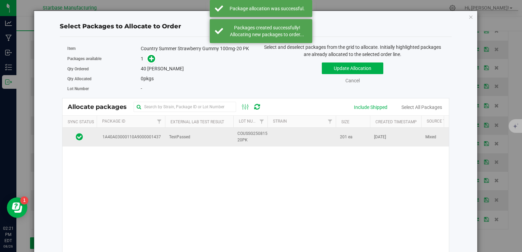
click at [156, 139] on span "1A40A03000110A9000001437" at bounding box center [130, 137] width 61 height 6
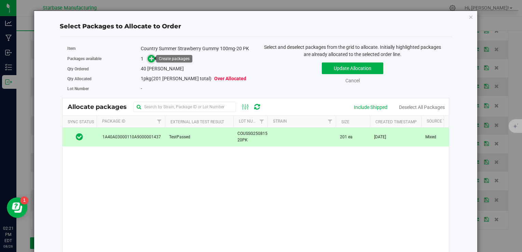
click at [149, 58] on icon at bounding box center [151, 58] width 5 height 5
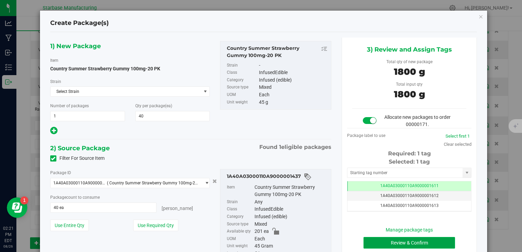
click at [403, 244] on button "Review & Confirm" at bounding box center [410, 243] width 92 height 12
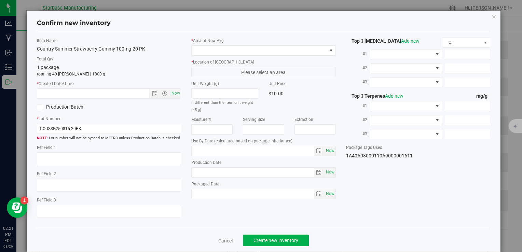
type input "[DATE]"
click at [174, 96] on span "Now" at bounding box center [176, 94] width 12 height 10
type input "8/26/2025 2:21 PM"
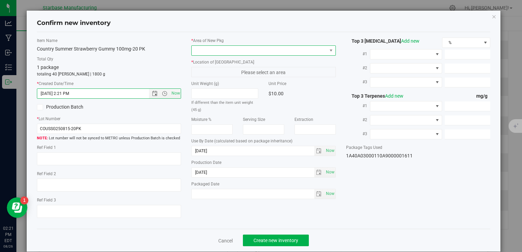
click at [211, 48] on span at bounding box center [259, 51] width 135 height 10
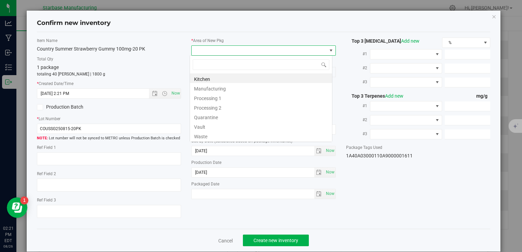
type input "v"
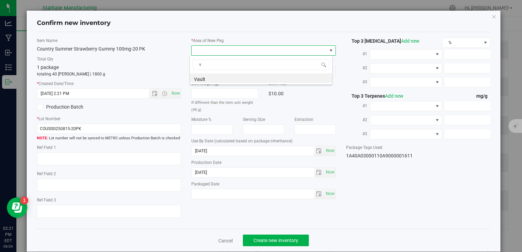
click at [216, 78] on li "Vault" at bounding box center [261, 78] width 142 height 10
click at [215, 74] on span "A1" at bounding box center [259, 72] width 135 height 10
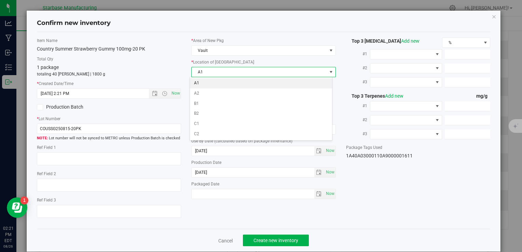
click at [215, 83] on li "A1" at bounding box center [261, 83] width 142 height 10
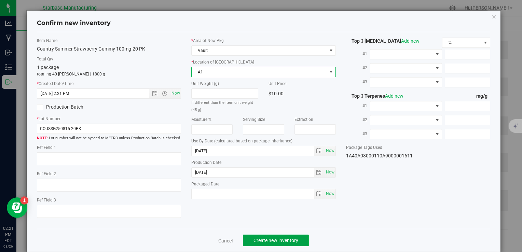
click at [277, 246] on button "Create new inventory" at bounding box center [276, 241] width 66 height 12
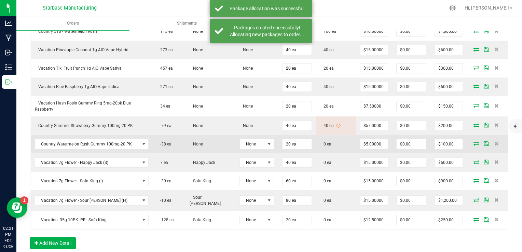
click at [474, 142] on icon at bounding box center [476, 143] width 5 height 4
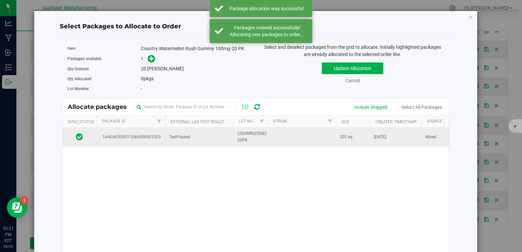
click at [248, 138] on span "COUWRG250821-20PK" at bounding box center [253, 137] width 32 height 13
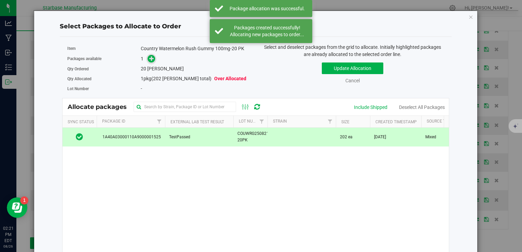
click at [150, 58] on icon at bounding box center [151, 58] width 5 height 5
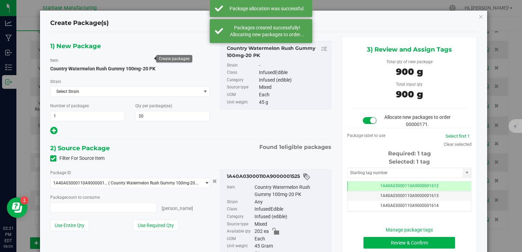
type input "20 ea"
click at [394, 244] on button "Review & Confirm" at bounding box center [410, 243] width 92 height 12
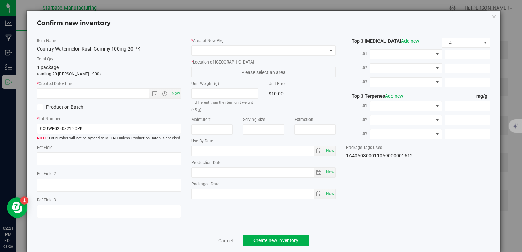
type input "[DATE]"
click at [174, 91] on span "Now" at bounding box center [176, 94] width 12 height 10
type input "8/26/2025 2:21 PM"
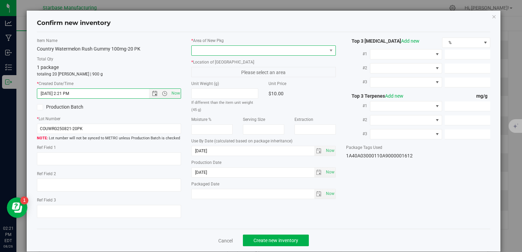
click at [220, 50] on span at bounding box center [259, 51] width 135 height 10
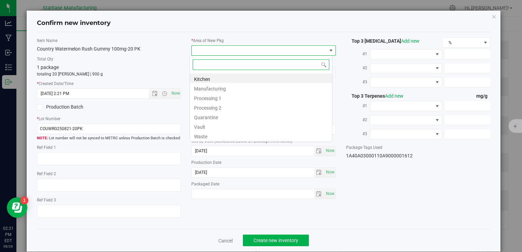
type input "v"
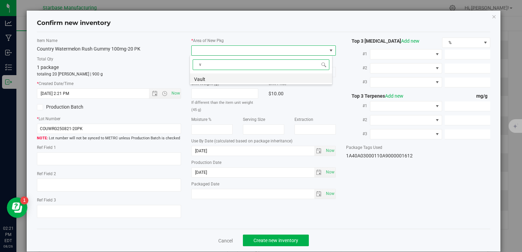
click at [226, 76] on li "Vault" at bounding box center [261, 78] width 142 height 10
click at [225, 75] on span "A1" at bounding box center [259, 72] width 135 height 10
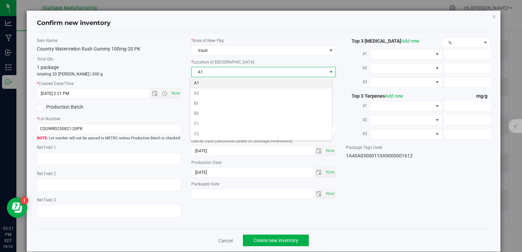
click at [224, 81] on li "A1" at bounding box center [261, 83] width 142 height 10
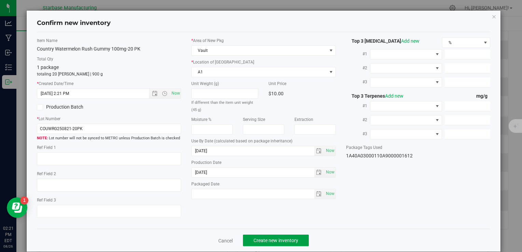
click at [280, 238] on span "Create new inventory" at bounding box center [276, 240] width 45 height 5
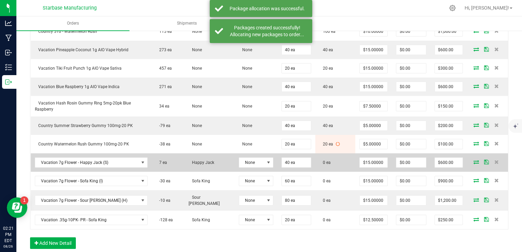
click at [474, 160] on icon at bounding box center [476, 162] width 5 height 4
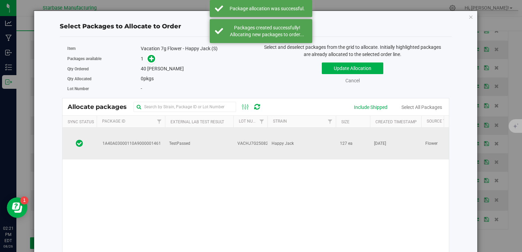
click at [205, 135] on td "TestPassed" at bounding box center [199, 144] width 68 height 32
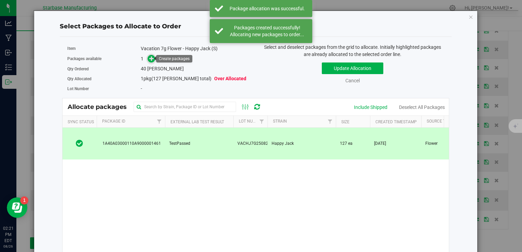
click at [147, 58] on span at bounding box center [151, 59] width 8 height 8
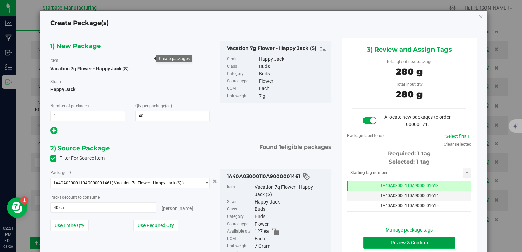
click at [390, 241] on button "Review & Confirm" at bounding box center [410, 243] width 92 height 12
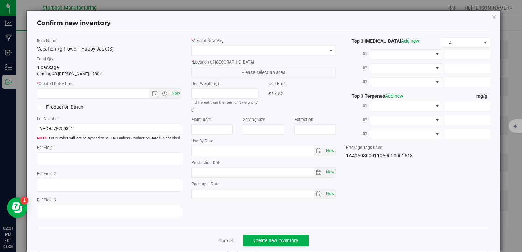
type textarea "[DATE]"
type textarea "MC281359, [PHONE_NUMBER], [EMAIL_ADDRESS][DOMAIN_NAME]"
type input "[DATE]"
click at [175, 91] on span "Now" at bounding box center [176, 94] width 12 height 10
type input "8/26/2025 2:21 PM"
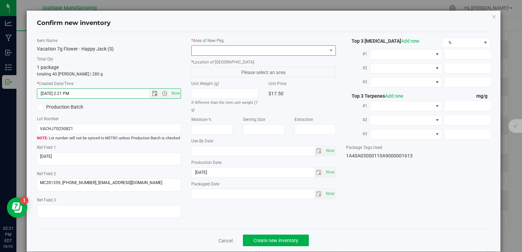
click at [242, 49] on span at bounding box center [259, 51] width 135 height 10
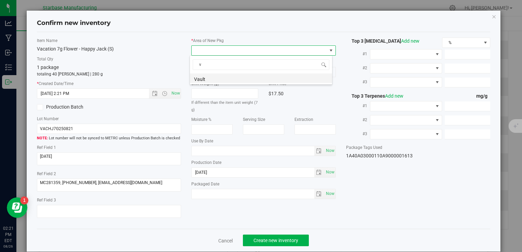
click at [233, 78] on li "Vault" at bounding box center [261, 78] width 142 height 10
click at [230, 73] on span "A1" at bounding box center [259, 72] width 135 height 10
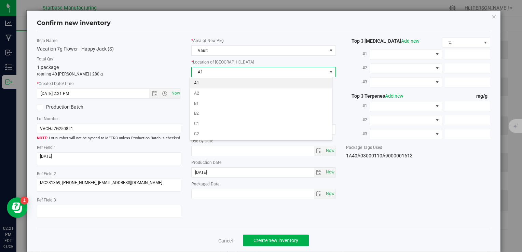
click at [228, 81] on li "A1" at bounding box center [261, 83] width 142 height 10
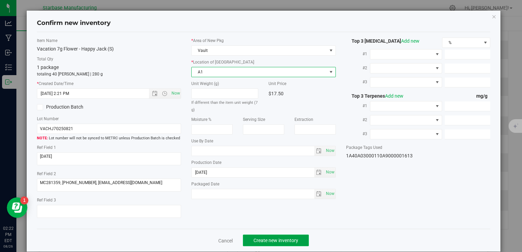
click at [280, 239] on span "Create new inventory" at bounding box center [276, 240] width 45 height 5
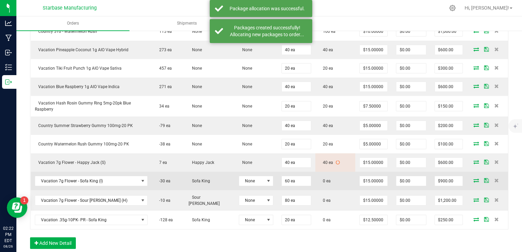
click at [474, 179] on icon at bounding box center [476, 180] width 5 height 4
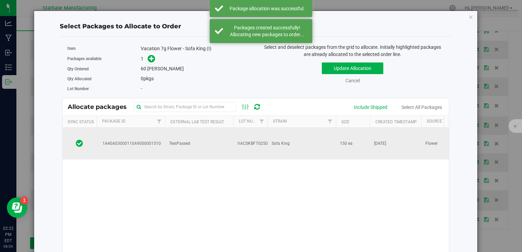
click at [168, 137] on td "TestPassed" at bounding box center [199, 144] width 68 height 32
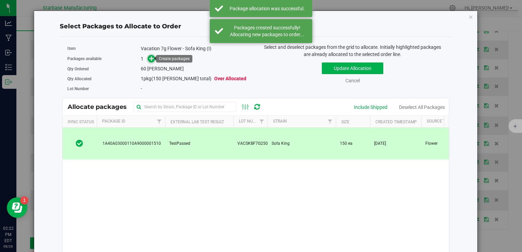
click at [150, 58] on icon at bounding box center [151, 58] width 5 height 5
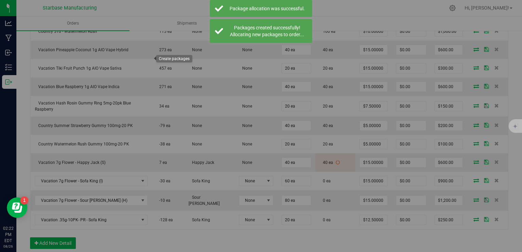
type input "1"
type input "60"
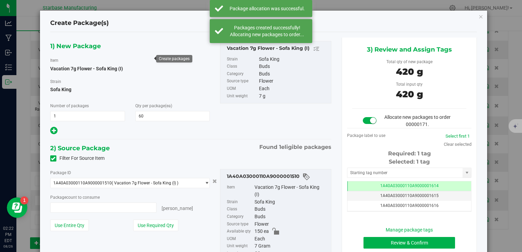
type input "60 ea"
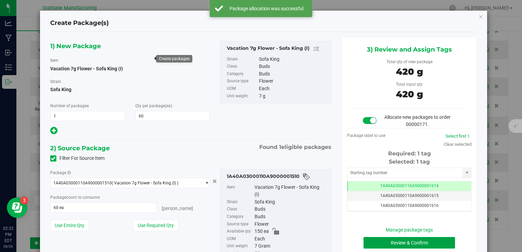
click at [384, 240] on button "Review & Confirm" at bounding box center [410, 243] width 92 height 12
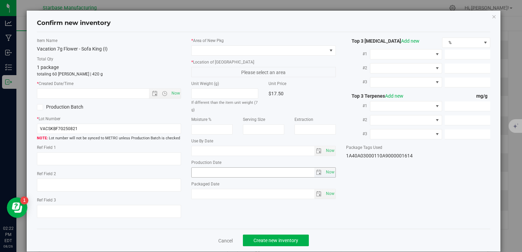
type textarea "[DATE]"
type textarea "MC281359, [PHONE_NUMBER], [EMAIL_ADDRESS][DOMAIN_NAME]"
type input "[DATE]"
click at [173, 93] on span "Now" at bounding box center [176, 94] width 12 height 10
type input "8/26/2025 2:22 PM"
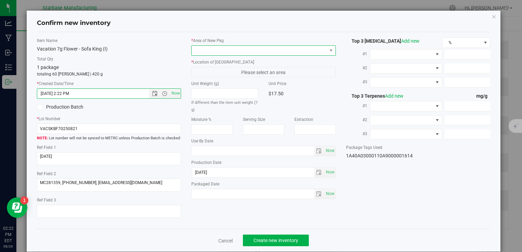
click at [224, 54] on span at bounding box center [259, 51] width 135 height 10
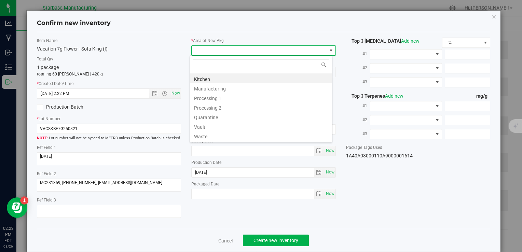
type input "v"
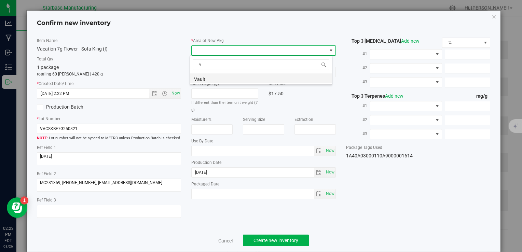
click at [220, 76] on li "Vault" at bounding box center [261, 78] width 142 height 10
click at [217, 73] on span "A1" at bounding box center [259, 72] width 135 height 10
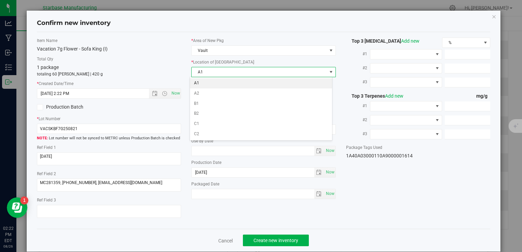
click at [217, 84] on li "A1" at bounding box center [261, 83] width 142 height 10
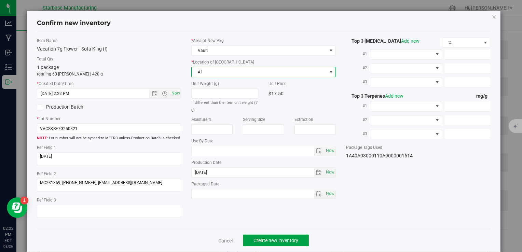
click at [277, 242] on span "Create new inventory" at bounding box center [276, 240] width 45 height 5
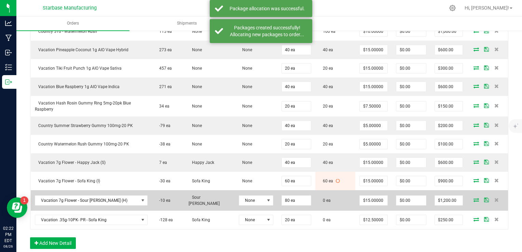
click at [474, 198] on icon at bounding box center [476, 200] width 5 height 4
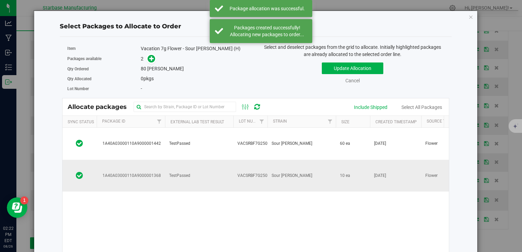
click at [243, 173] on span "VACSRBF7G250811" at bounding box center [255, 176] width 37 height 6
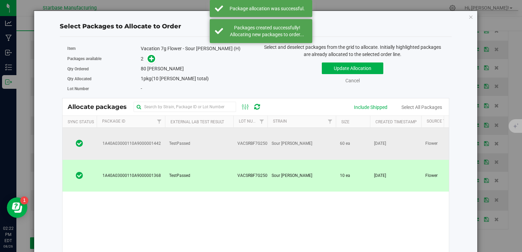
click at [227, 136] on td "TestPassed" at bounding box center [199, 144] width 68 height 32
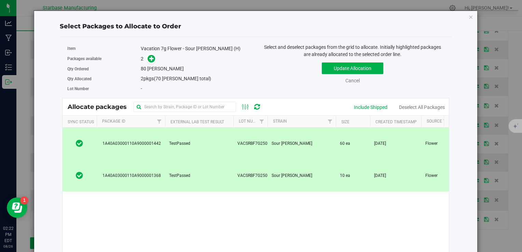
click at [211, 206] on div "1A40A03000110A9000001442 TestPassed VACSRBF7G250818 Sour Runtz 60 ea Aug 18, 20…" at bounding box center [256, 213] width 386 height 171
click at [351, 80] on link "Cancel" at bounding box center [352, 80] width 14 height 5
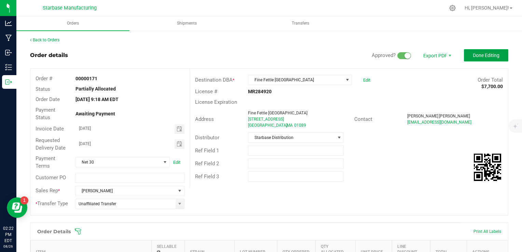
click at [473, 56] on span "Done Editing" at bounding box center [486, 55] width 27 height 5
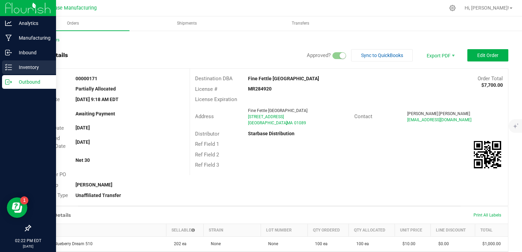
click at [12, 71] on p "Inventory" at bounding box center [32, 67] width 41 height 8
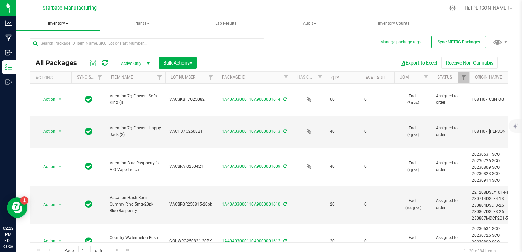
click at [63, 26] on span "Inventory" at bounding box center [57, 23] width 83 height 14
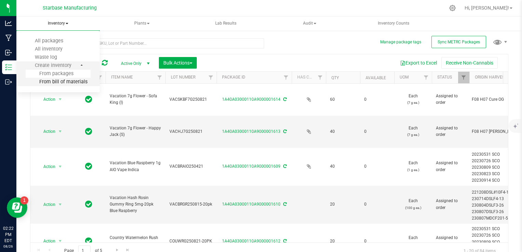
click at [65, 82] on span "From bill of materials" at bounding box center [57, 82] width 62 height 6
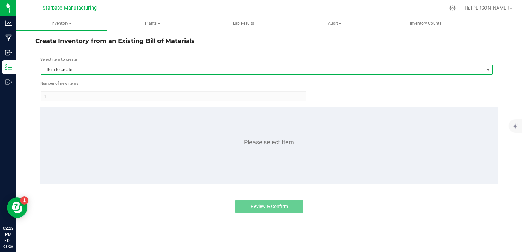
click at [136, 71] on span "Item to create" at bounding box center [262, 70] width 443 height 10
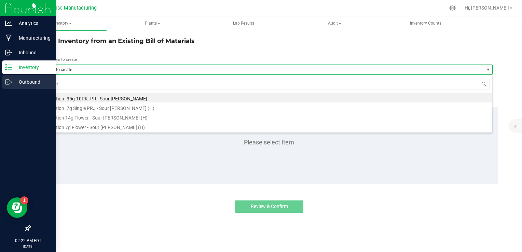
type input "sour"
click at [6, 83] on icon at bounding box center [8, 82] width 7 height 7
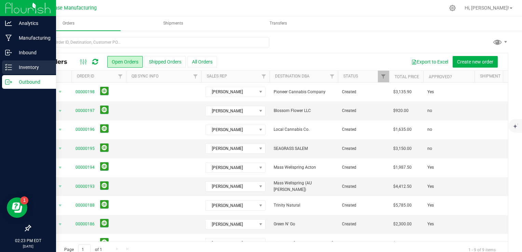
click at [10, 68] on icon at bounding box center [8, 67] width 7 height 7
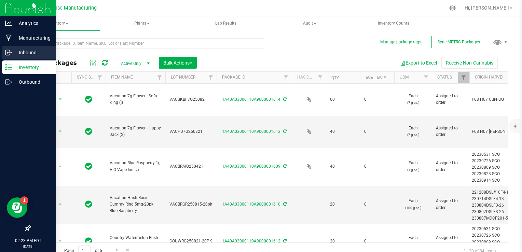
click at [20, 52] on p "Inbound" at bounding box center [32, 53] width 41 height 8
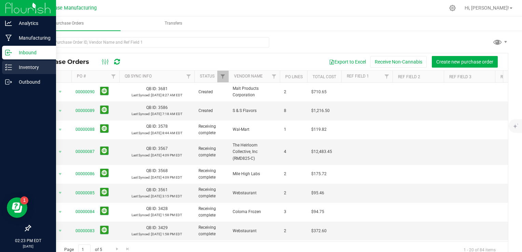
click at [10, 70] on icon at bounding box center [8, 67] width 7 height 7
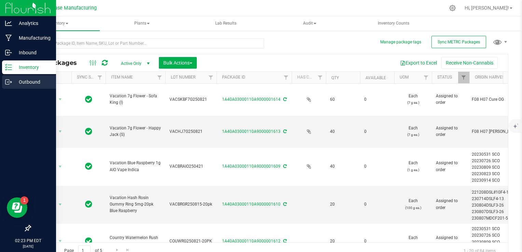
click at [13, 82] on p "Outbound" at bounding box center [32, 82] width 41 height 8
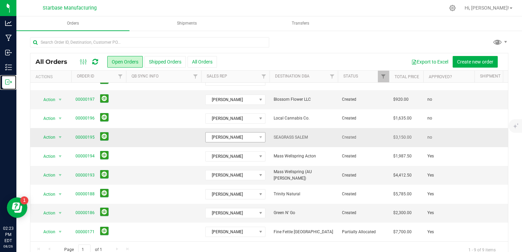
scroll to position [16, 0]
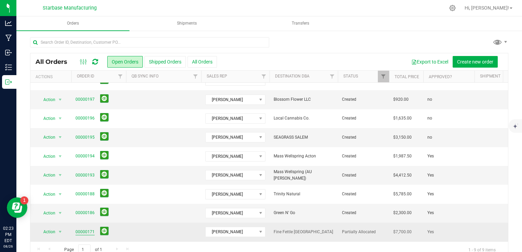
click at [85, 229] on link "00000171" at bounding box center [85, 232] width 19 height 6
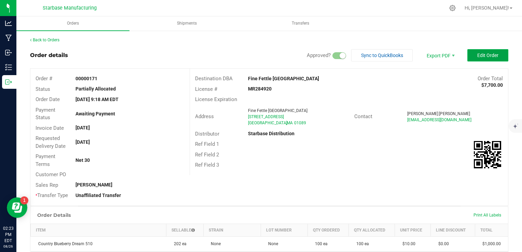
click at [477, 54] on span "Edit Order" at bounding box center [487, 55] width 21 height 5
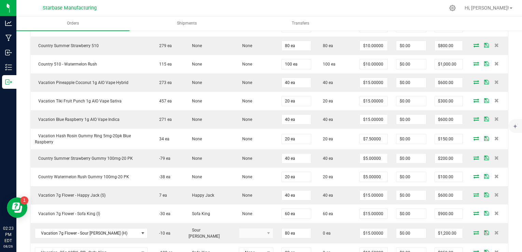
scroll to position [273, 0]
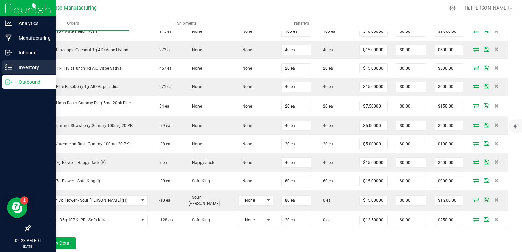
click at [16, 65] on p "Inventory" at bounding box center [32, 67] width 41 height 8
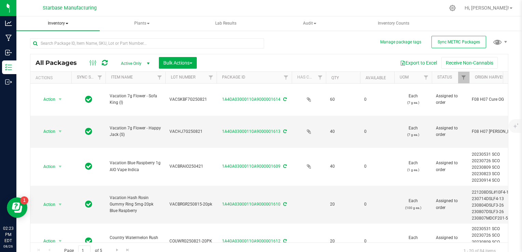
click at [66, 23] on span at bounding box center [67, 23] width 3 height 1
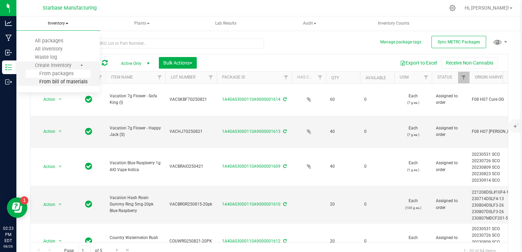
click at [68, 81] on span "From bill of materials" at bounding box center [57, 82] width 62 height 6
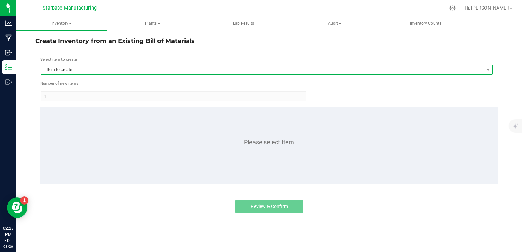
click at [78, 68] on span "Item to create" at bounding box center [262, 70] width 443 height 10
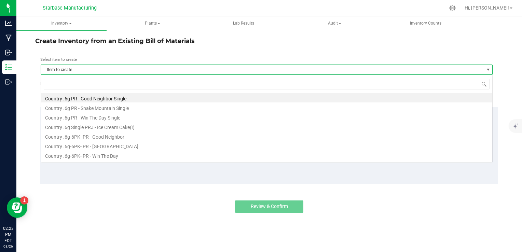
scroll to position [10, 452]
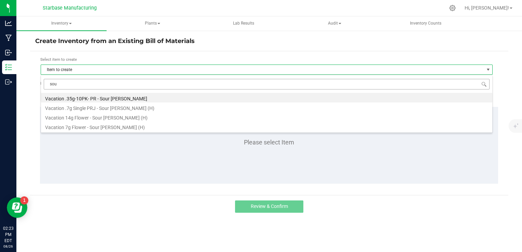
type input "sour"
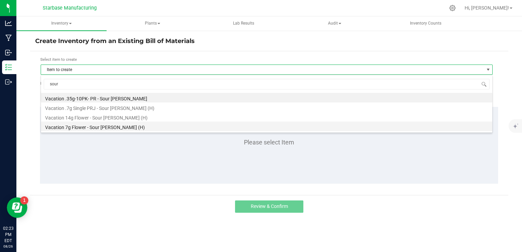
click at [95, 128] on li "Vacation 7g Flower - Sour [PERSON_NAME] (H)" at bounding box center [266, 127] width 451 height 10
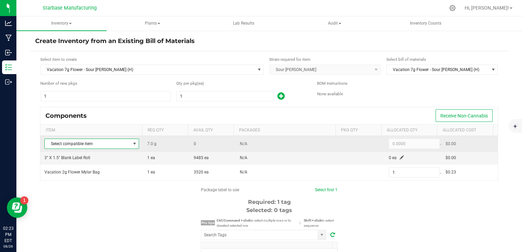
click at [132, 143] on span at bounding box center [134, 143] width 5 height 5
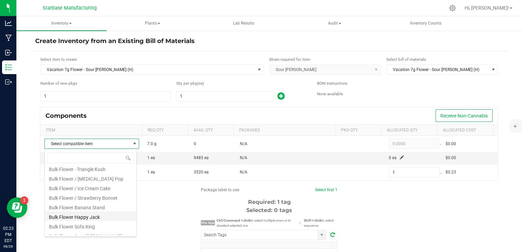
scroll to position [113, 0]
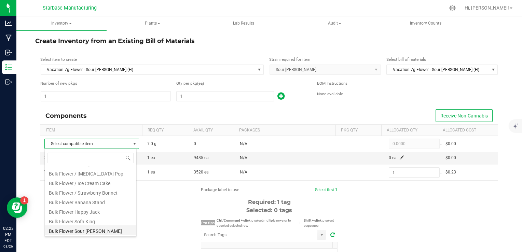
click at [93, 232] on li "Bulk Flower Sour Runtz" at bounding box center [91, 231] width 92 height 10
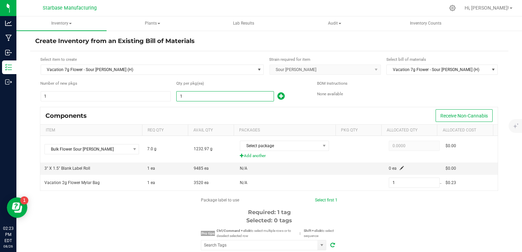
click at [222, 99] on input "1" at bounding box center [225, 97] width 97 height 10
type input "10"
click at [220, 114] on div "Components Receive Non-Cannabis" at bounding box center [269, 115] width 458 height 17
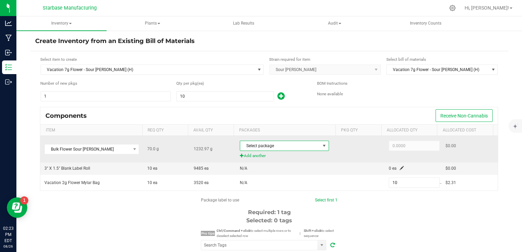
click at [268, 145] on span "Select package" at bounding box center [280, 146] width 80 height 10
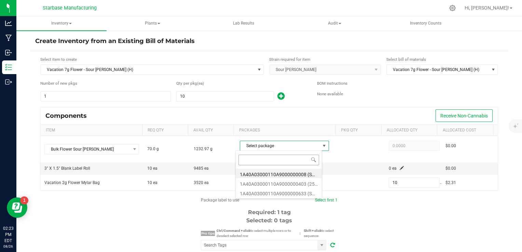
scroll to position [10, 86]
click at [279, 191] on li "1A40A03000110A9000000633 (SR250627)" at bounding box center [279, 193] width 86 height 10
type input "70.0000"
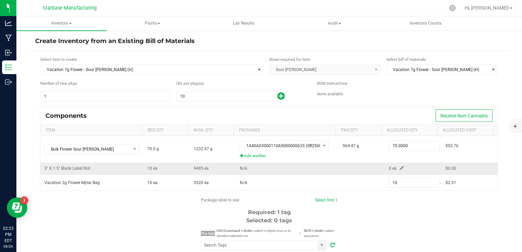
click at [395, 170] on td "0 ea" at bounding box center [413, 169] width 56 height 12
click at [400, 166] on span at bounding box center [402, 168] width 4 height 4
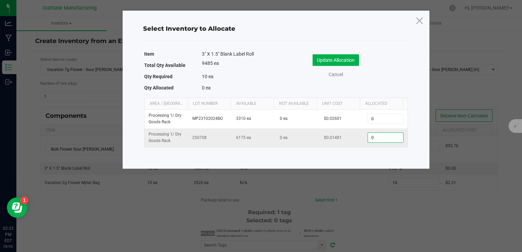
click at [372, 136] on input "0" at bounding box center [385, 138] width 35 height 10
type input "10"
click at [337, 59] on button "Update Allocation" at bounding box center [336, 60] width 46 height 12
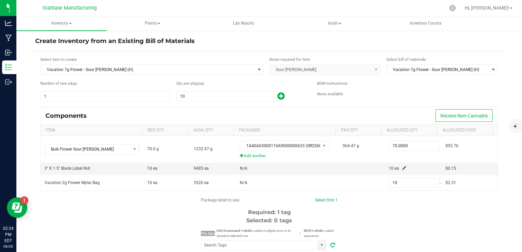
scroll to position [102, 0]
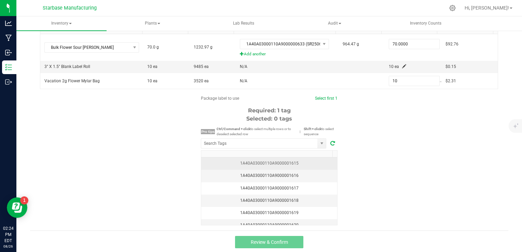
click at [314, 167] on td "1A40A03000110A9000001615" at bounding box center [269, 164] width 136 height 12
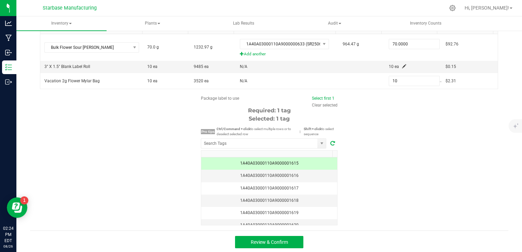
click at [384, 177] on div "Package label to use Select first 1 Clear selected Required: 1 tag Selected: 1 …" at bounding box center [269, 160] width 478 height 130
click at [284, 242] on span "Review & Confirm" at bounding box center [269, 242] width 37 height 5
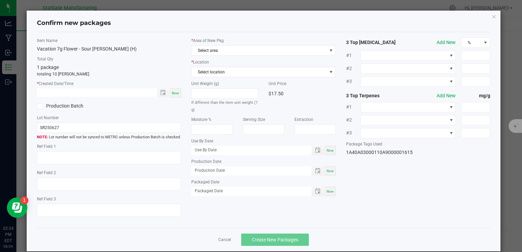
type input "month/day/year hour:minute AM"
click at [98, 89] on input "month/day/year hour:minute AM" at bounding box center [93, 93] width 113 height 9
click at [174, 92] on span "Now" at bounding box center [175, 93] width 7 height 4
type input "08/26/2025 02:24 PM"
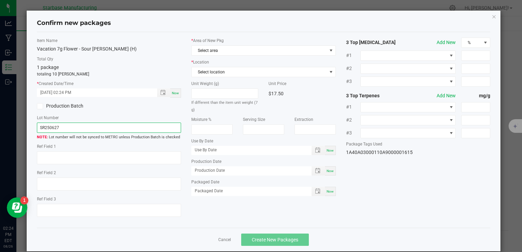
click at [68, 125] on input "SR250627" at bounding box center [109, 128] width 144 height 10
paste input "VACSRBF7G250818"
type input "VACSRBF7G250818"
click at [135, 105] on div "Production Batch" at bounding box center [109, 106] width 154 height 10
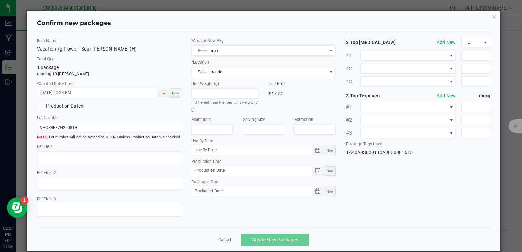
click at [327, 172] on div "Now" at bounding box center [330, 170] width 11 height 9
type input "[DATE]"
click at [327, 190] on span "Now" at bounding box center [330, 192] width 7 height 4
type input "[DATE]"
click at [316, 172] on span "Toggle popup" at bounding box center [317, 170] width 5 height 5
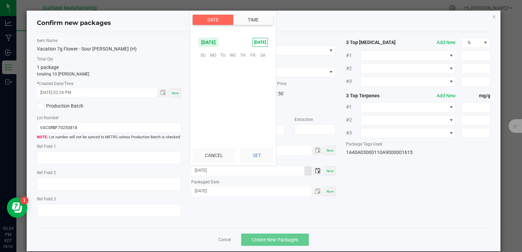
scroll to position [9, 0]
click at [215, 97] on span "18" at bounding box center [213, 97] width 10 height 11
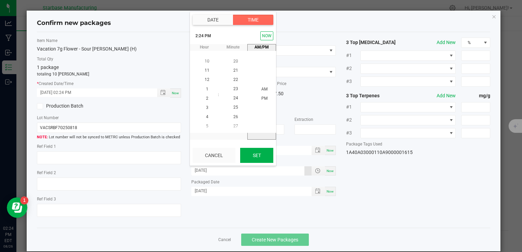
click at [261, 155] on button "Set" at bounding box center [256, 155] width 33 height 15
type input "08/18/2025"
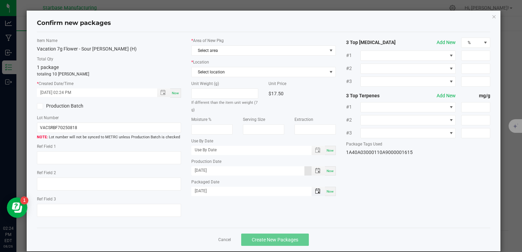
click at [316, 189] on span "Toggle popup" at bounding box center [317, 191] width 5 height 5
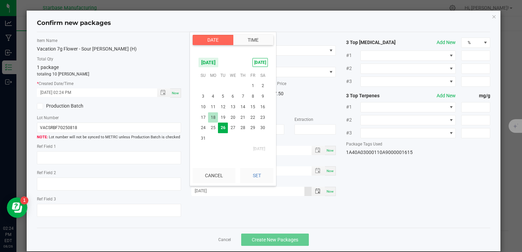
click at [214, 117] on span "18" at bounding box center [213, 117] width 10 height 11
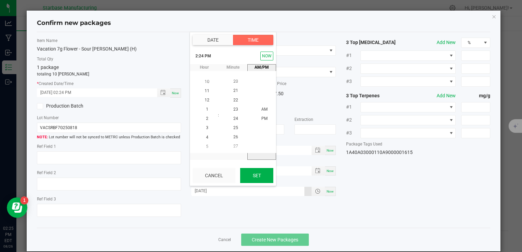
click at [265, 176] on button "Set" at bounding box center [256, 175] width 33 height 15
type input "08/18/2025"
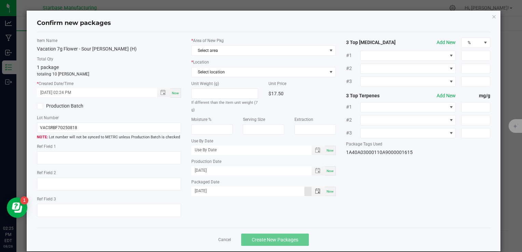
click at [330, 217] on div "Item Name Vacation 7g Flower - Sour Runtz (H) Total Qty 1 package totaling 10 e…" at bounding box center [264, 130] width 464 height 185
click at [160, 93] on span "Toggle popup" at bounding box center [162, 92] width 5 height 5
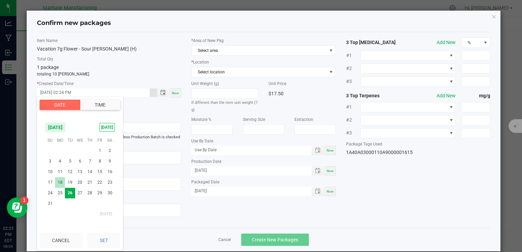
click at [62, 182] on span "18" at bounding box center [60, 182] width 10 height 11
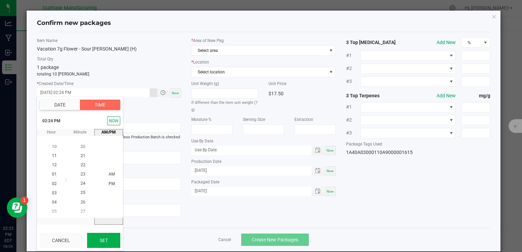
click at [104, 240] on button "Set" at bounding box center [103, 240] width 33 height 15
type input "08/18/2025 02:24 PM"
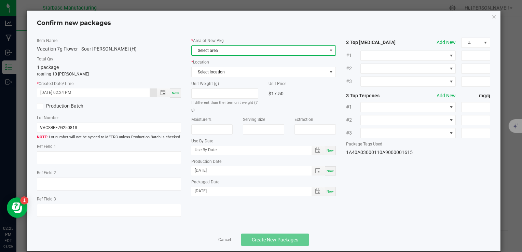
click at [246, 50] on span "Select area" at bounding box center [259, 51] width 135 height 10
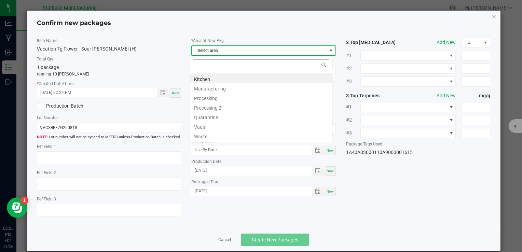
scroll to position [10, 143]
click at [225, 127] on li "Vault" at bounding box center [261, 126] width 142 height 10
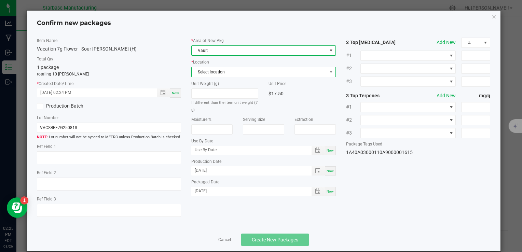
click at [220, 71] on span "Select location" at bounding box center [259, 72] width 135 height 10
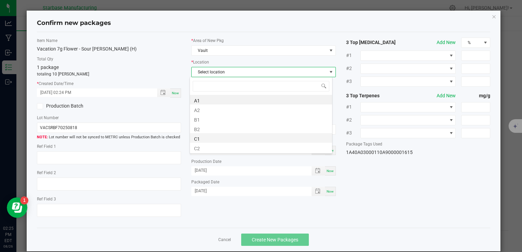
click at [220, 140] on li "C1" at bounding box center [261, 138] width 142 height 10
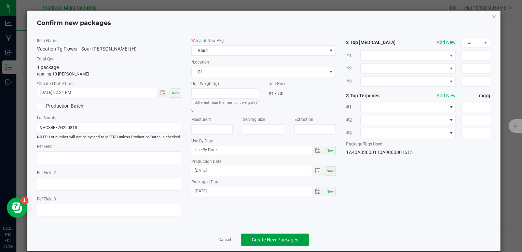
click at [273, 240] on span "Create New Packages" at bounding box center [275, 239] width 46 height 5
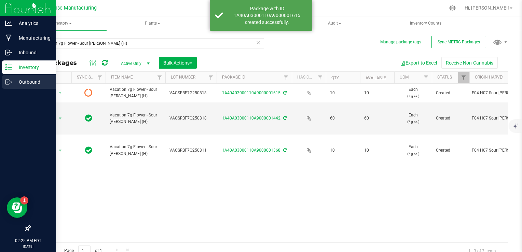
click at [11, 85] on div "Outbound" at bounding box center [29, 82] width 54 height 14
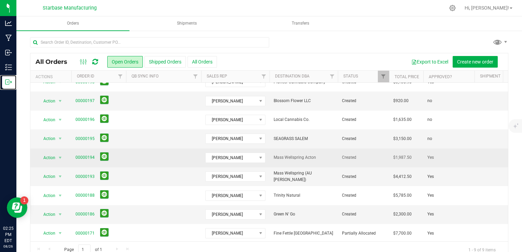
scroll to position [16, 0]
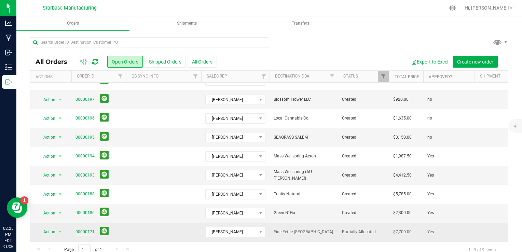
click at [83, 229] on link "00000171" at bounding box center [85, 232] width 19 height 6
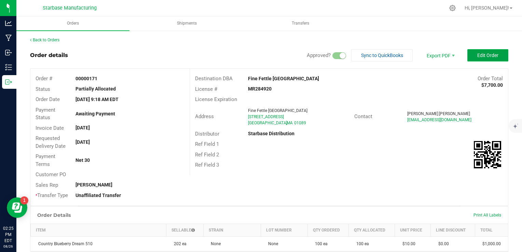
click at [472, 51] on button "Edit Order" at bounding box center [487, 55] width 41 height 12
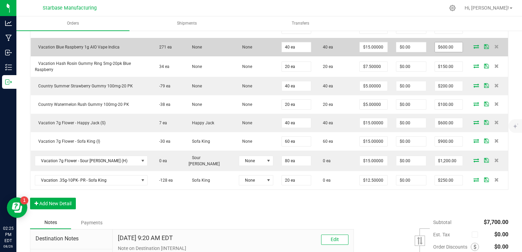
scroll to position [384, 0]
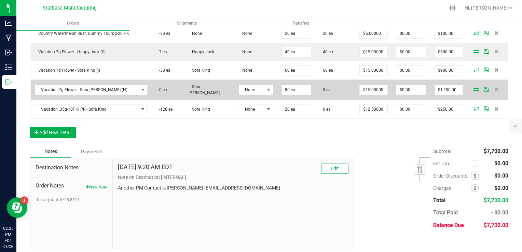
click at [474, 87] on icon at bounding box center [476, 89] width 5 height 4
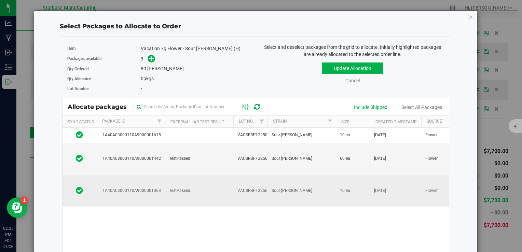
click at [301, 175] on td "Sour [PERSON_NAME]" at bounding box center [302, 191] width 68 height 32
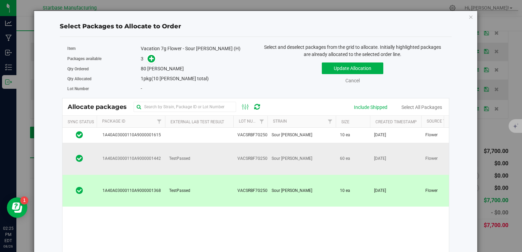
click at [294, 154] on td "Sour [PERSON_NAME]" at bounding box center [302, 159] width 68 height 32
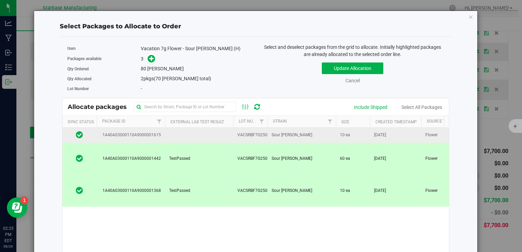
click at [290, 141] on td "Sour [PERSON_NAME]" at bounding box center [302, 135] width 68 height 15
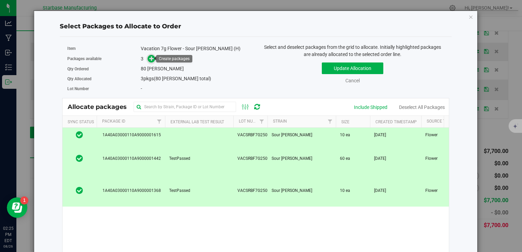
click at [152, 58] on icon at bounding box center [151, 58] width 5 height 5
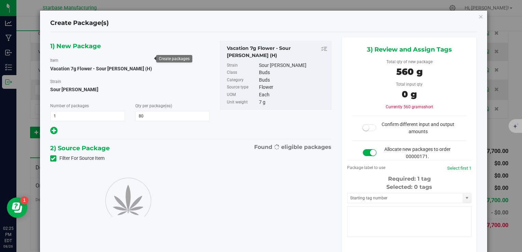
type input "80"
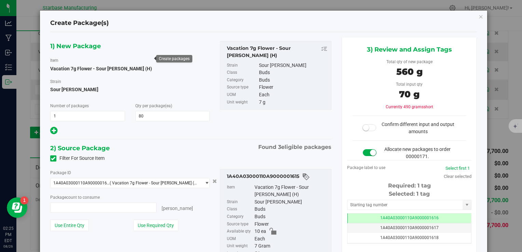
type input "10 ea"
type input "0 ea"
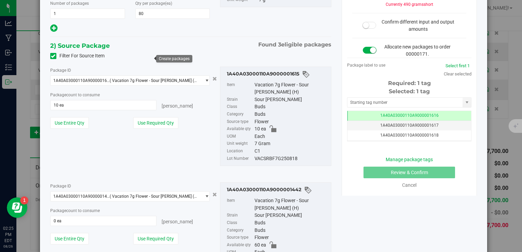
click at [274, 158] on div "VACSRBF7G250818" at bounding box center [291, 159] width 73 height 8
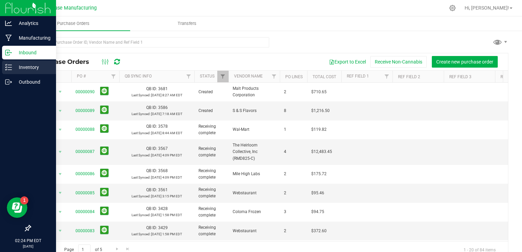
click at [8, 70] on icon at bounding box center [8, 67] width 7 height 7
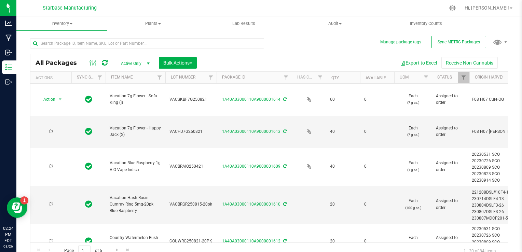
type input "[DATE]"
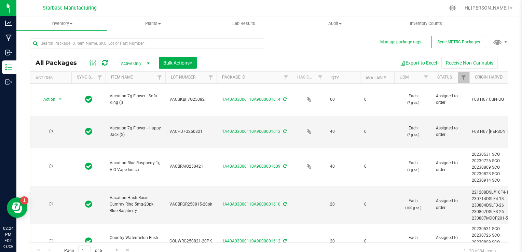
type input "[DATE]"
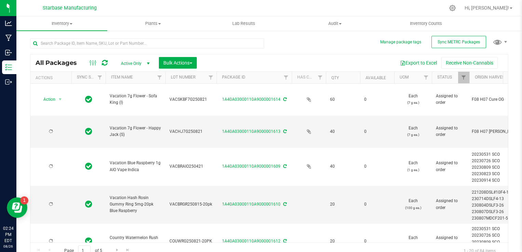
type input "[DATE]"
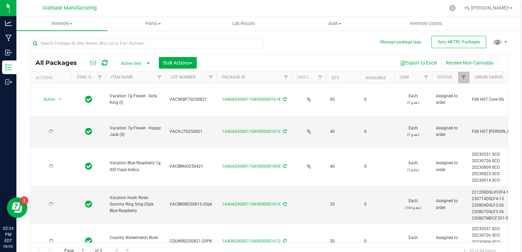
type input "[DATE]"
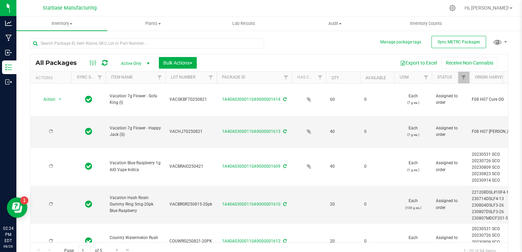
type input "[DATE]"
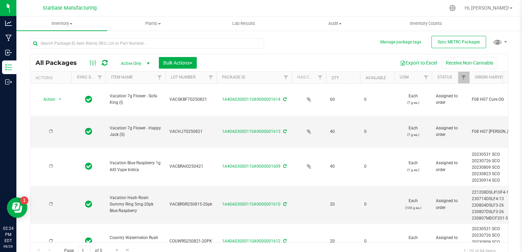
type input "[DATE]"
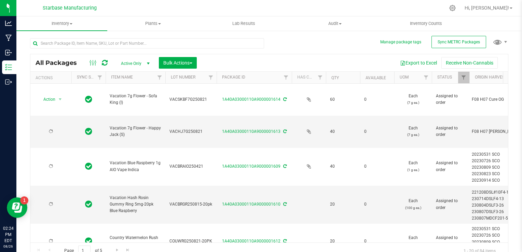
type input "[DATE]"
click at [156, 33] on div at bounding box center [149, 43] width 239 height 22
click at [155, 43] on input "text" at bounding box center [147, 43] width 234 height 10
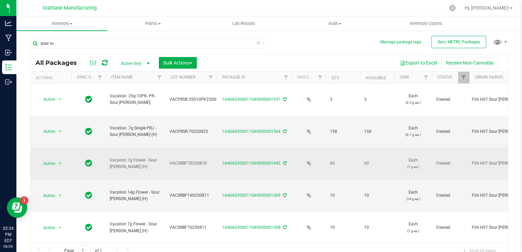
click at [191, 160] on span "VACSRBF7G250818" at bounding box center [190, 163] width 43 height 6
click at [191, 158] on input "VACSRBF7G250818" at bounding box center [189, 163] width 49 height 11
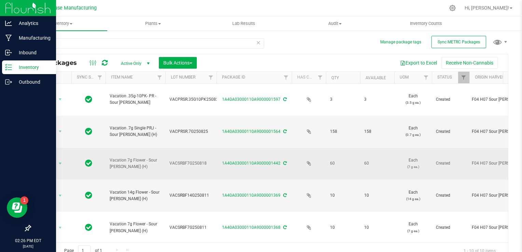
click at [8, 70] on line at bounding box center [10, 70] width 4 height 0
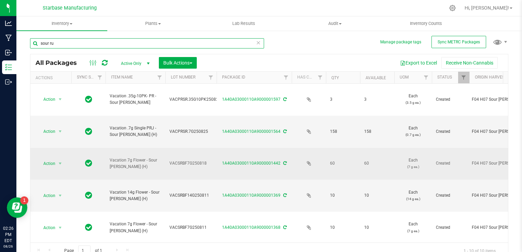
click at [70, 44] on input "sour ru" at bounding box center [147, 43] width 234 height 10
type input "sour"
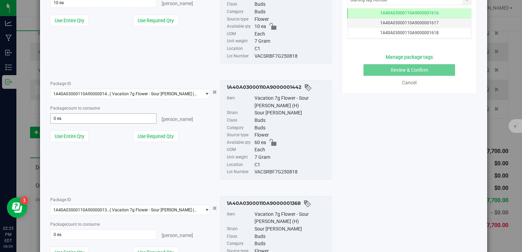
click at [122, 113] on div "Package count to consume 0 ea 0 eaches" at bounding box center [130, 114] width 160 height 19
click at [122, 114] on span "0 ea 0" at bounding box center [103, 118] width 107 height 10
click at [122, 116] on span at bounding box center [103, 118] width 107 height 10
click at [122, 116] on input "text" at bounding box center [104, 119] width 106 height 10
type input "60"
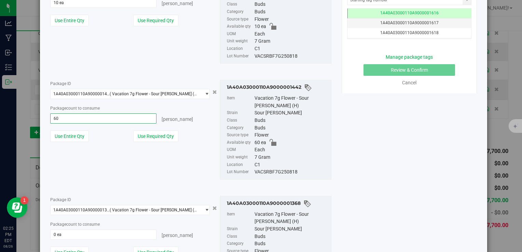
type input "60 ea"
click at [194, 158] on div "Package ID 1A40A03000110A9000001442 ( Vacation 7g Flower - Sour [PERSON_NAME] (…" at bounding box center [190, 129] width 291 height 111
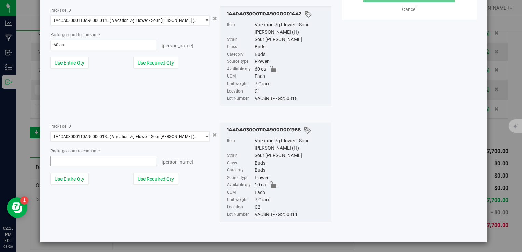
click at [90, 157] on span at bounding box center [103, 161] width 107 height 10
click at [90, 157] on input "text" at bounding box center [104, 162] width 106 height 10
type input "10"
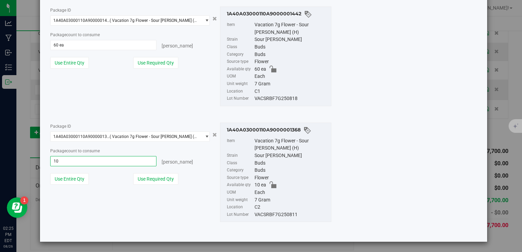
type input "10 ea"
click at [122, 103] on div "Package ID 1A40A03000110A9000001442 ( Vacation 7g Flower - Sour [PERSON_NAME] (…" at bounding box center [190, 56] width 291 height 111
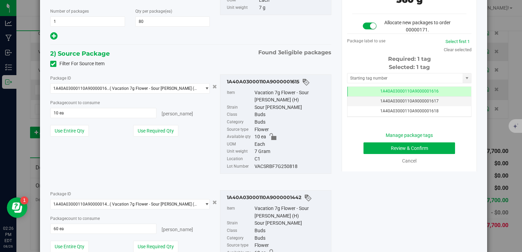
scroll to position [103, 0]
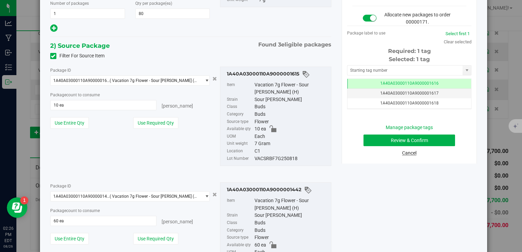
click at [405, 153] on link "Cancel" at bounding box center [409, 152] width 14 height 5
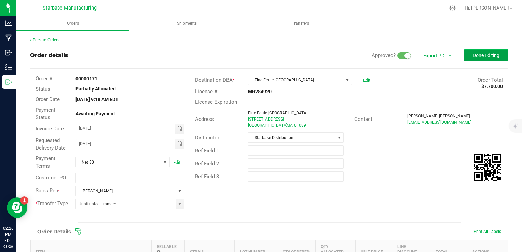
click at [484, 53] on span "Done Editing" at bounding box center [486, 55] width 27 height 5
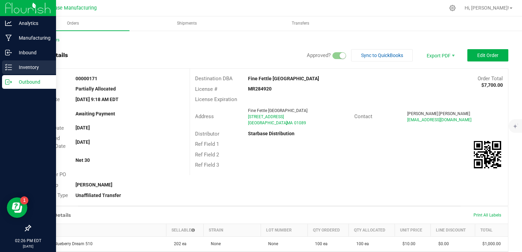
click at [12, 69] on p "Inventory" at bounding box center [32, 67] width 41 height 8
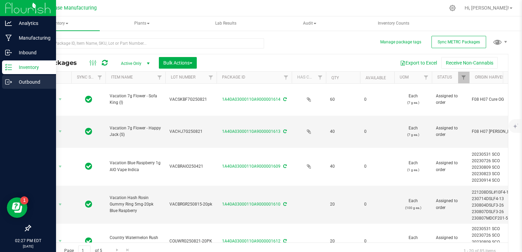
click at [14, 78] on p "Outbound" at bounding box center [32, 82] width 41 height 8
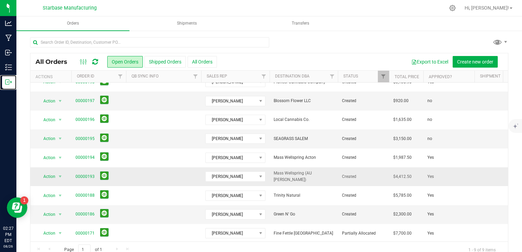
scroll to position [16, 0]
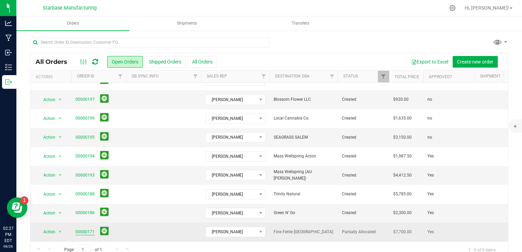
click at [83, 229] on link "00000171" at bounding box center [85, 232] width 19 height 6
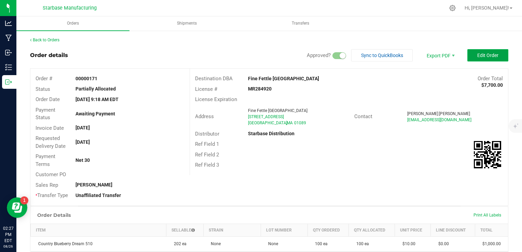
click at [490, 60] on button "Edit Order" at bounding box center [487, 55] width 41 height 12
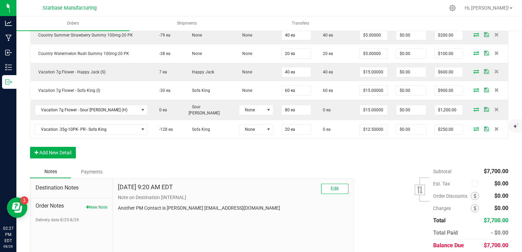
scroll to position [384, 0]
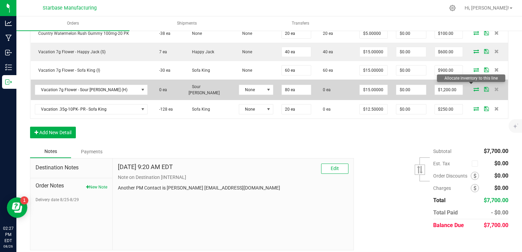
click at [474, 87] on icon at bounding box center [476, 89] width 5 height 4
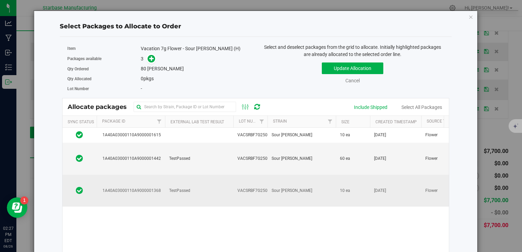
click at [234, 175] on td "VACSRBF7G250811" at bounding box center [250, 191] width 34 height 32
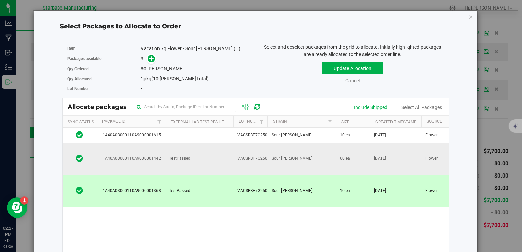
click at [218, 154] on td "TestPassed" at bounding box center [199, 159] width 68 height 32
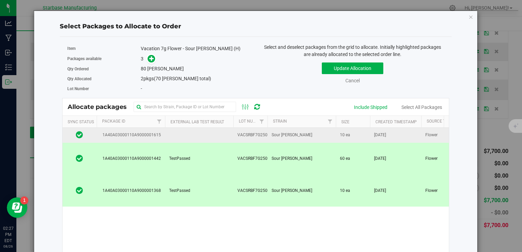
click at [214, 135] on td at bounding box center [199, 135] width 68 height 15
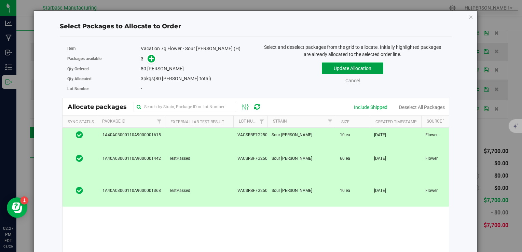
click at [336, 65] on button "Update Allocation" at bounding box center [353, 69] width 62 height 12
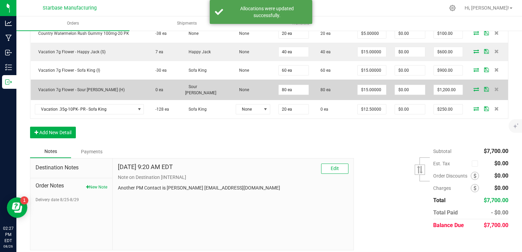
click at [474, 87] on icon at bounding box center [476, 89] width 5 height 4
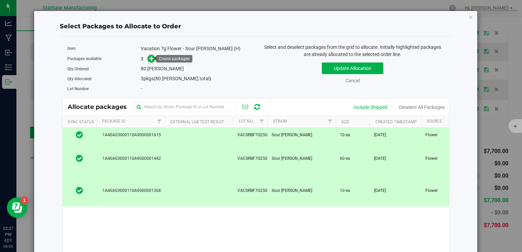
click at [149, 57] on icon at bounding box center [151, 58] width 5 height 5
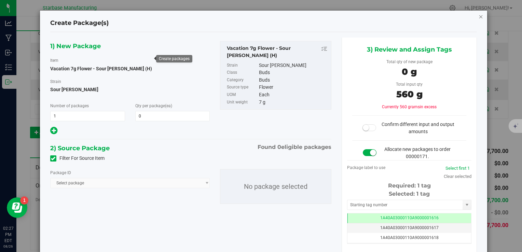
click at [479, 15] on icon "button" at bounding box center [481, 16] width 5 height 8
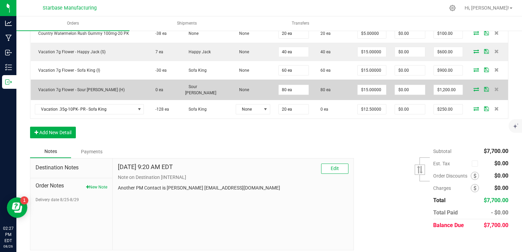
click at [474, 87] on icon at bounding box center [476, 89] width 5 height 4
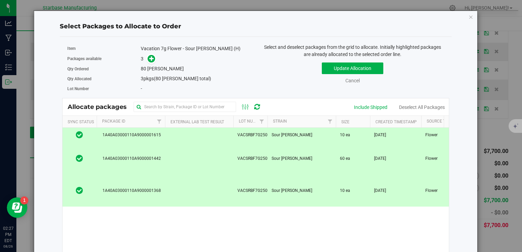
click at [386, 137] on span "[DATE]" at bounding box center [380, 135] width 12 height 6
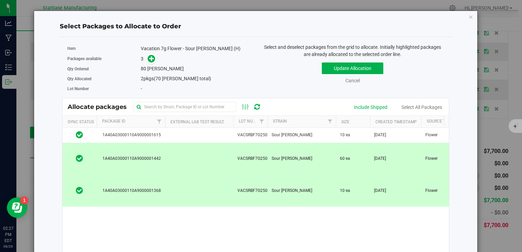
click at [384, 147] on td "[DATE]" at bounding box center [395, 159] width 51 height 32
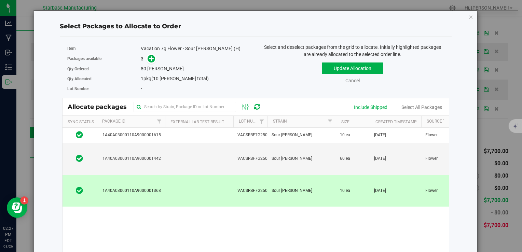
click at [380, 188] on span "[DATE]" at bounding box center [380, 191] width 12 height 6
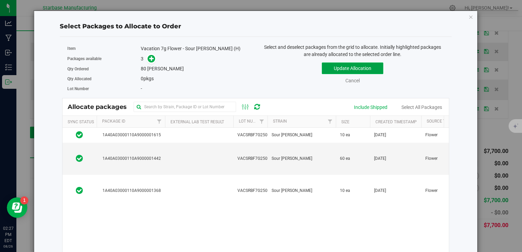
click at [351, 66] on button "Update Allocation" at bounding box center [353, 69] width 62 height 12
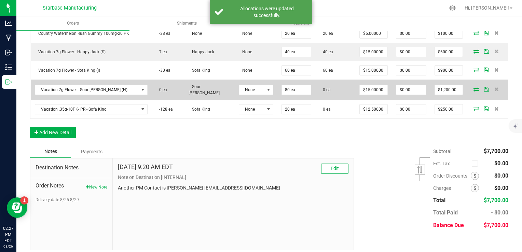
click at [474, 87] on icon at bounding box center [476, 89] width 5 height 4
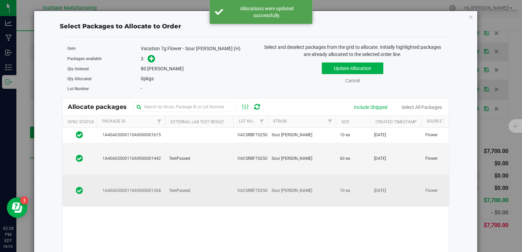
click at [280, 188] on span "Sour [PERSON_NAME]" at bounding box center [292, 191] width 41 height 6
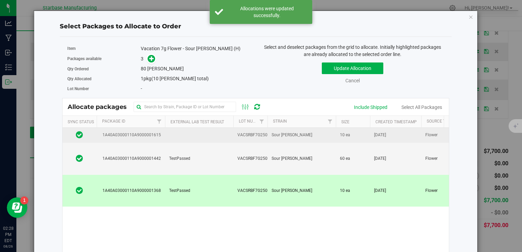
drag, startPoint x: 273, startPoint y: 151, endPoint x: 265, endPoint y: 141, distance: 12.9
click at [273, 155] on span "Sour [PERSON_NAME]" at bounding box center [292, 158] width 41 height 6
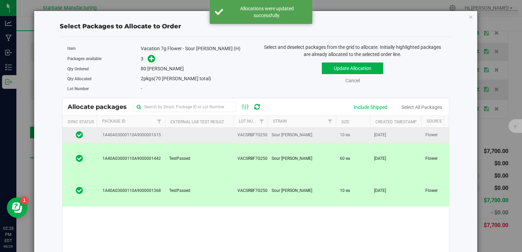
click at [262, 132] on span "VACSRBF7G250818" at bounding box center [255, 135] width 37 height 6
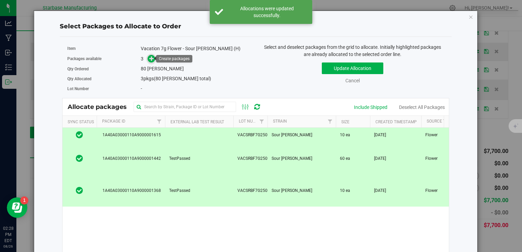
click at [150, 59] on icon at bounding box center [151, 58] width 5 height 5
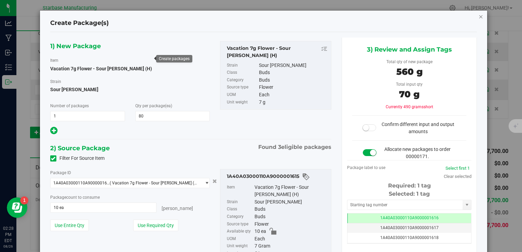
click at [479, 15] on icon "button" at bounding box center [481, 16] width 5 height 8
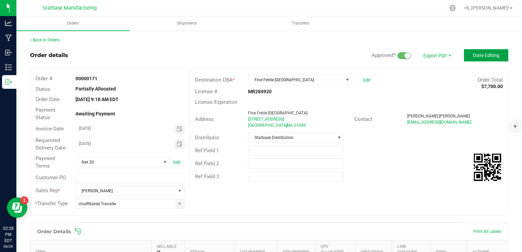
click at [486, 56] on span "Done Editing" at bounding box center [486, 55] width 27 height 5
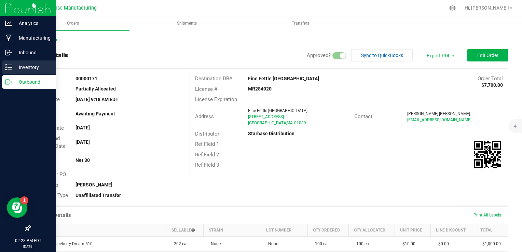
click at [23, 66] on p "Inventory" at bounding box center [32, 67] width 41 height 8
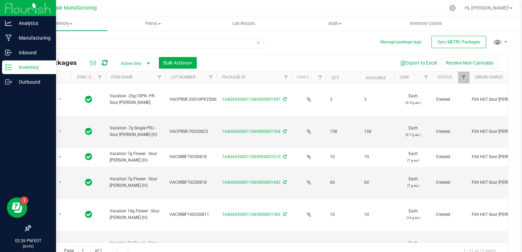
click at [13, 68] on p "Inventory" at bounding box center [32, 67] width 41 height 8
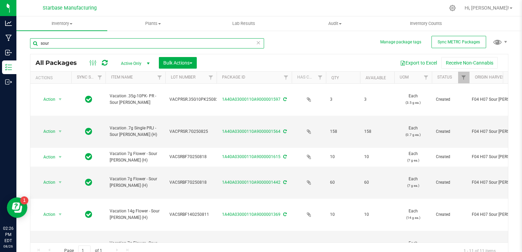
click at [259, 44] on input "sour" at bounding box center [147, 43] width 234 height 10
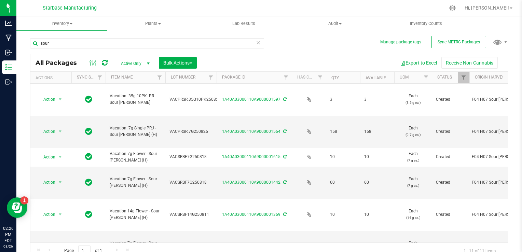
click at [256, 43] on icon at bounding box center [258, 42] width 5 height 8
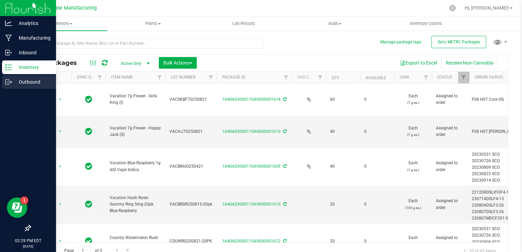
click at [30, 78] on p "Outbound" at bounding box center [32, 82] width 41 height 8
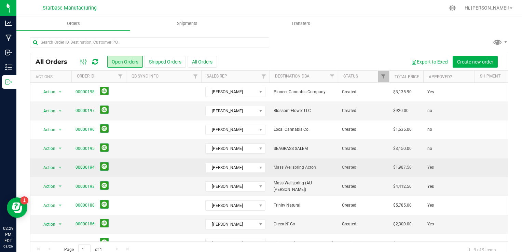
scroll to position [16, 0]
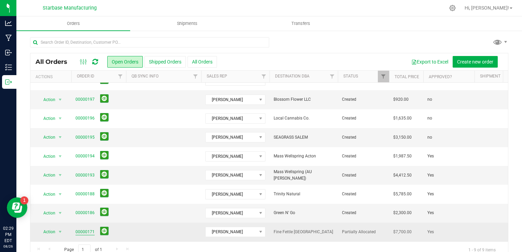
click at [84, 229] on link "00000171" at bounding box center [85, 232] width 19 height 6
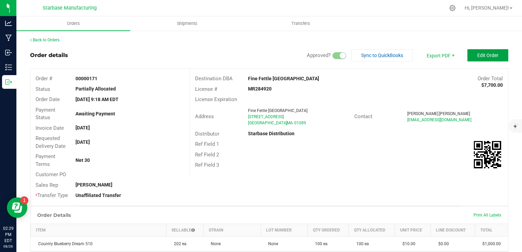
click at [478, 56] on span "Edit Order" at bounding box center [487, 55] width 21 height 5
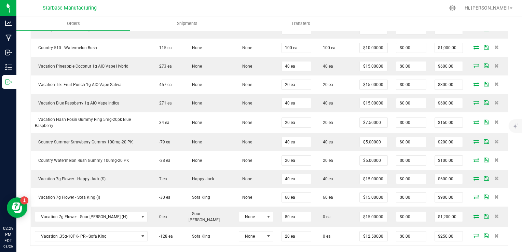
scroll to position [273, 0]
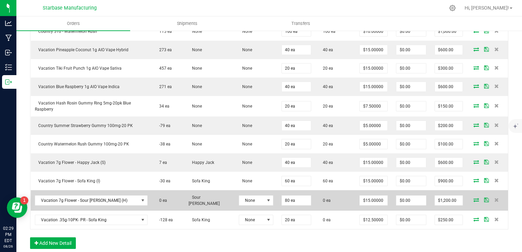
click at [474, 198] on icon at bounding box center [476, 200] width 5 height 4
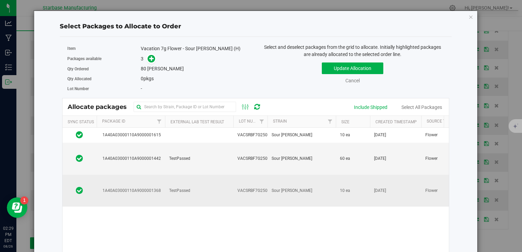
click at [221, 175] on td "TestPassed" at bounding box center [199, 191] width 68 height 32
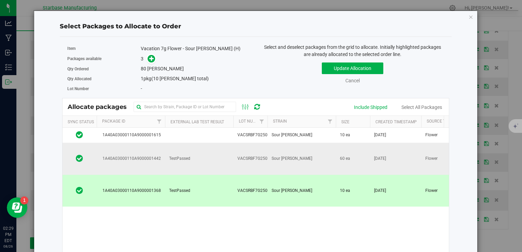
click at [214, 151] on td "TestPassed" at bounding box center [199, 159] width 68 height 32
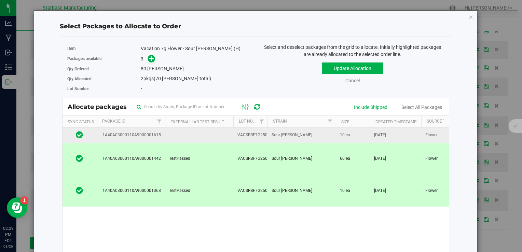
click at [211, 135] on td at bounding box center [199, 135] width 68 height 15
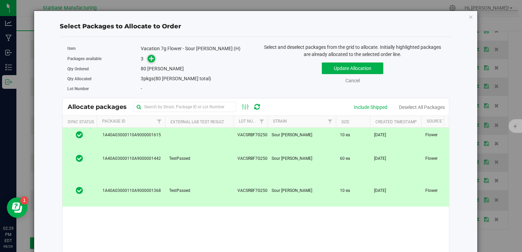
click at [148, 60] on span at bounding box center [152, 59] width 8 height 8
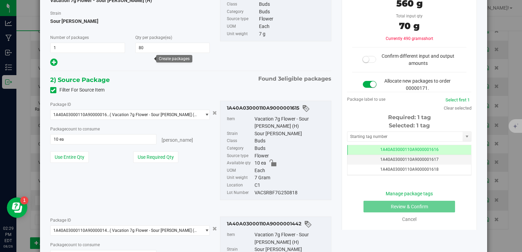
click at [264, 194] on div "VACSRBF7G250818" at bounding box center [291, 193] width 73 height 8
copy div "VACSRBF7G250818"
click at [139, 204] on div "Package ID 1A40A03000110A9000001615 ( Vacation 7g Flower - Sour [PERSON_NAME] (…" at bounding box center [190, 150] width 291 height 111
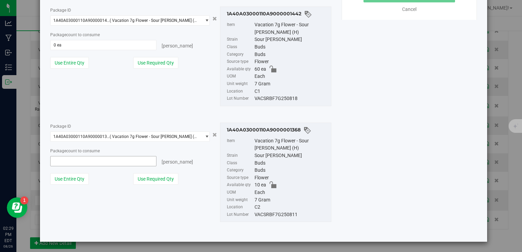
click at [77, 162] on span at bounding box center [103, 161] width 107 height 10
type input "10"
type input "10 ea"
click at [85, 43] on span at bounding box center [103, 45] width 107 height 10
type input "60"
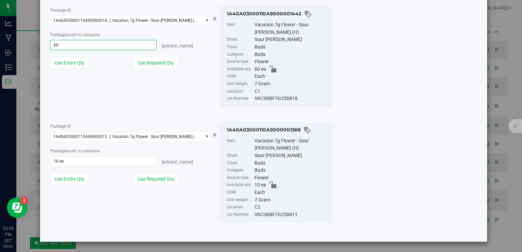
type input "60 ea"
click at [191, 79] on div "Package ID 1A40A03000110A9000001442 ( Vacation 7g Flower - Sour [PERSON_NAME] (…" at bounding box center [190, 56] width 291 height 111
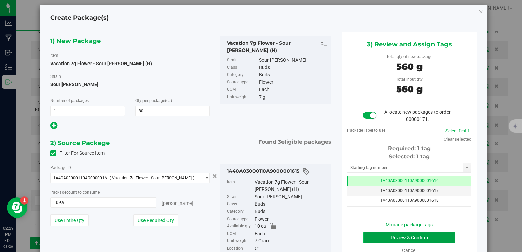
click at [412, 237] on button "Review & Confirm" at bounding box center [410, 238] width 92 height 12
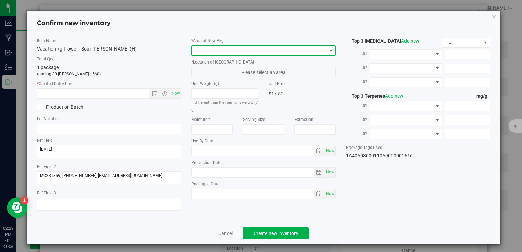
click at [234, 49] on span at bounding box center [259, 51] width 135 height 10
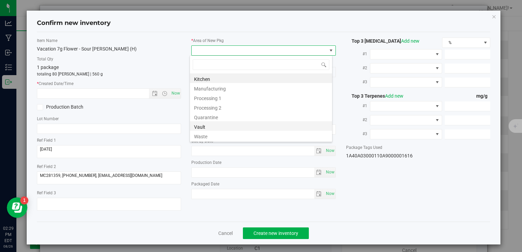
click at [222, 128] on li "Vault" at bounding box center [261, 126] width 142 height 10
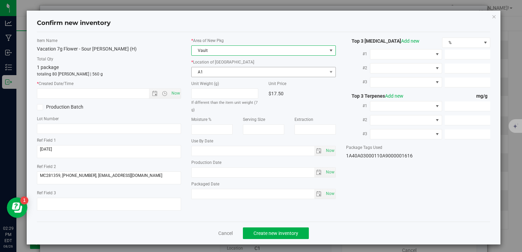
click at [218, 74] on span "A1" at bounding box center [259, 72] width 135 height 10
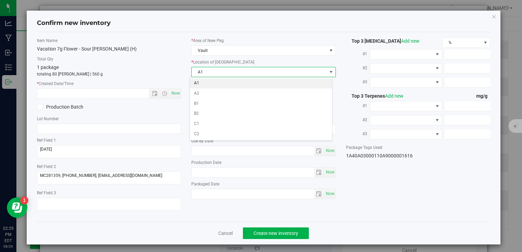
click at [216, 83] on li "A1" at bounding box center [261, 83] width 142 height 10
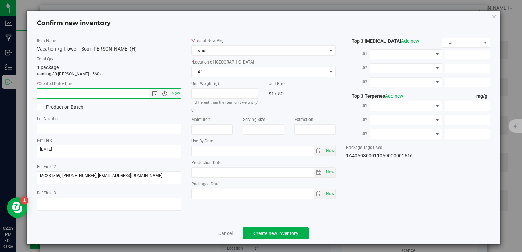
paste input "VACSRBF7G250818"
type input "VACSRBF7G250818"
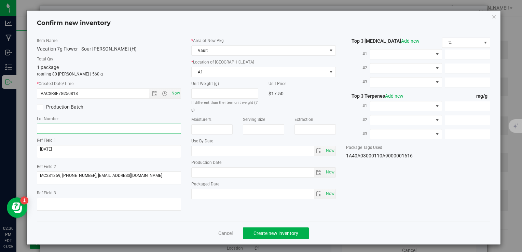
paste input "VACSRBF7G250818"
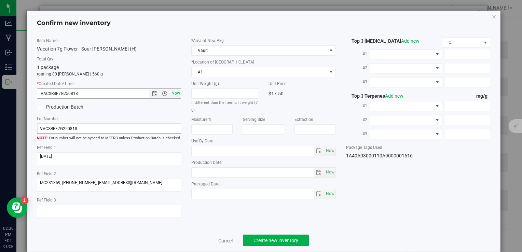
type input "VACSRBF7G250818"
click at [174, 93] on span "Now" at bounding box center [176, 94] width 12 height 10
type input "[DATE] 2:30 PM"
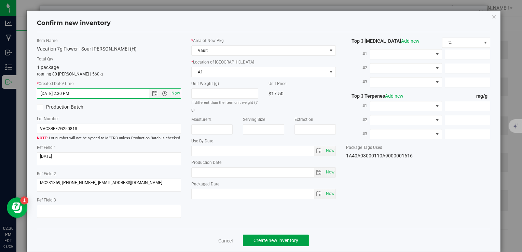
click at [281, 240] on span "Create new inventory" at bounding box center [276, 240] width 45 height 5
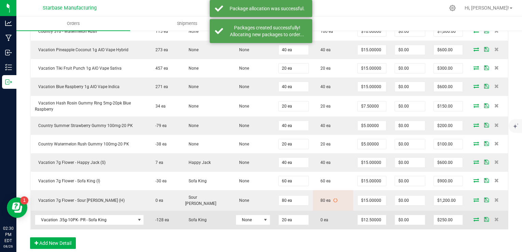
click at [474, 217] on icon at bounding box center [476, 219] width 5 height 4
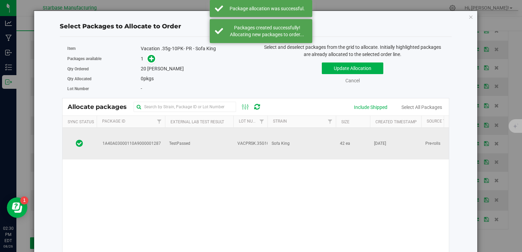
click at [180, 140] on span "TestPassed" at bounding box center [179, 143] width 21 height 6
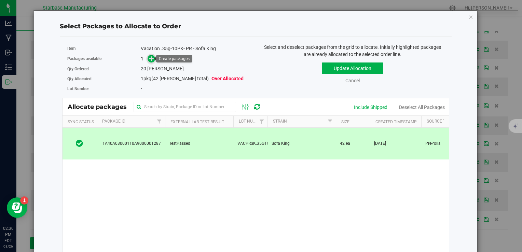
click at [150, 59] on icon at bounding box center [151, 58] width 5 height 5
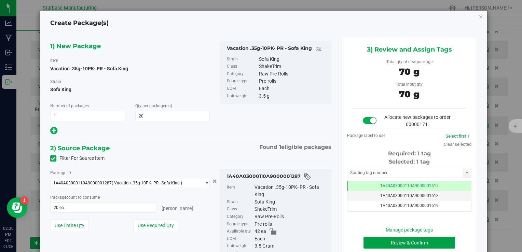
click at [392, 240] on button "Review & Confirm" at bounding box center [410, 243] width 92 height 12
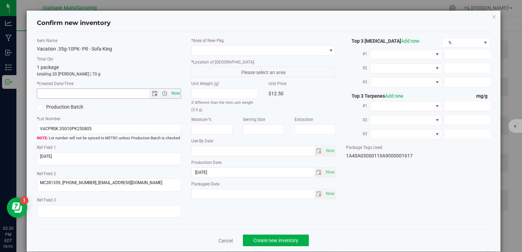
click at [174, 97] on span "Now" at bounding box center [176, 94] width 12 height 10
type input "[DATE] 2:30 PM"
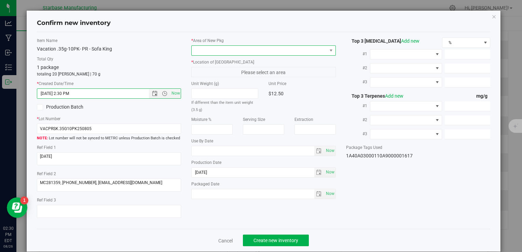
click at [226, 53] on span at bounding box center [259, 51] width 135 height 10
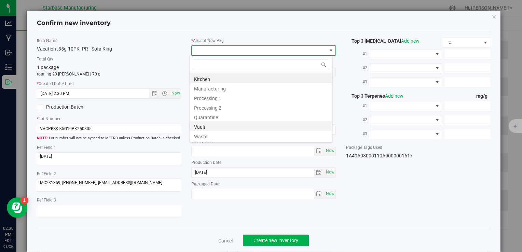
click at [215, 127] on li "Vault" at bounding box center [261, 126] width 142 height 10
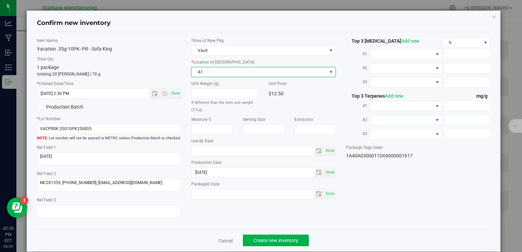
click at [204, 72] on span "A1" at bounding box center [259, 72] width 135 height 10
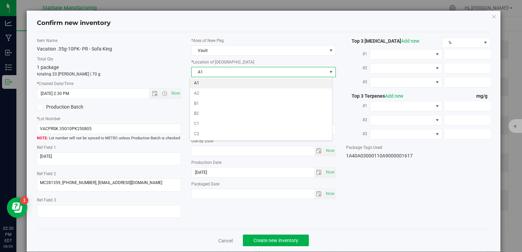
click at [204, 83] on li "A1" at bounding box center [261, 83] width 142 height 10
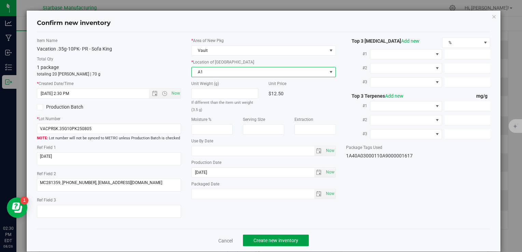
click at [273, 236] on button "Create new inventory" at bounding box center [276, 241] width 66 height 12
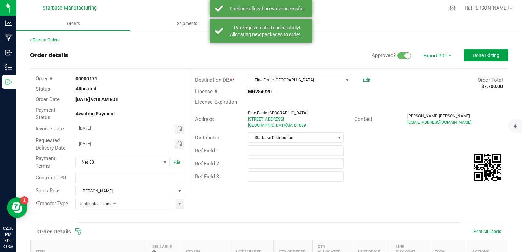
click at [466, 56] on button "Done Editing" at bounding box center [486, 55] width 44 height 12
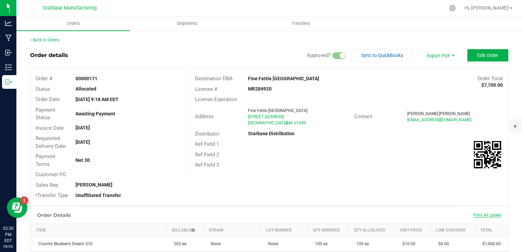
click at [491, 216] on span "Print All Labels" at bounding box center [488, 215] width 28 height 5
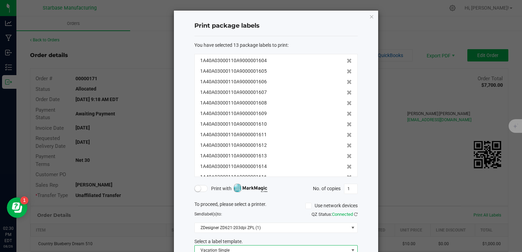
click at [281, 246] on span "Vacation Single" at bounding box center [272, 251] width 154 height 10
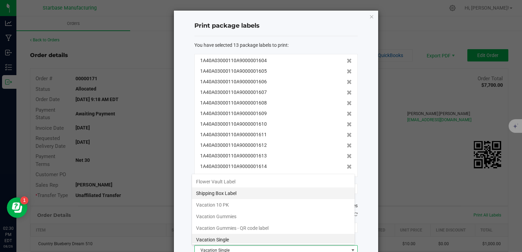
click at [252, 193] on li "Shipping Box Label" at bounding box center [273, 194] width 163 height 12
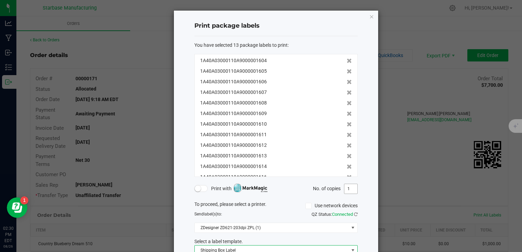
click at [346, 188] on input "1" at bounding box center [350, 189] width 13 height 10
type input "2"
click at [368, 188] on div "Print package labels You have selected 13 package labels to print : 1A40A030001…" at bounding box center [276, 148] width 204 height 274
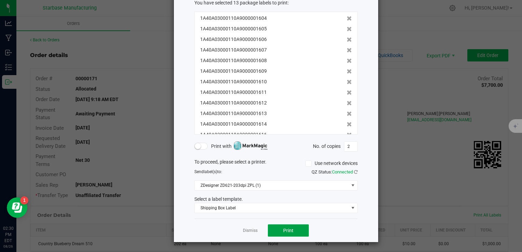
click at [288, 230] on span "Print" at bounding box center [288, 230] width 10 height 5
click at [293, 229] on button "Print" at bounding box center [288, 231] width 41 height 12
click at [246, 230] on link "Dismiss" at bounding box center [250, 231] width 15 height 6
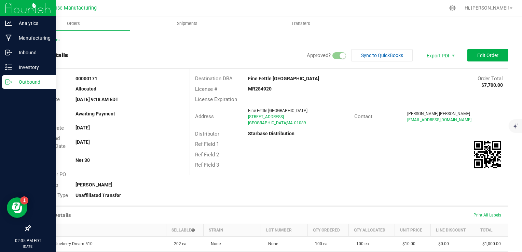
click at [5, 81] on icon at bounding box center [7, 82] width 4 height 5
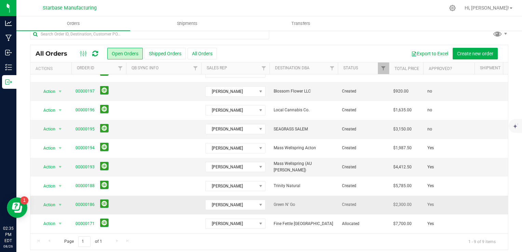
scroll to position [12, 0]
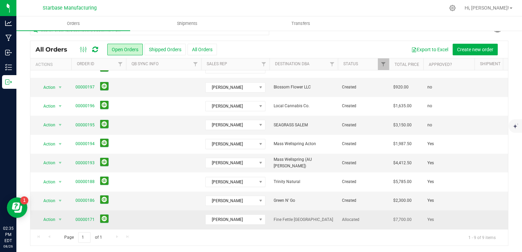
click at [169, 216] on td at bounding box center [163, 220] width 75 height 18
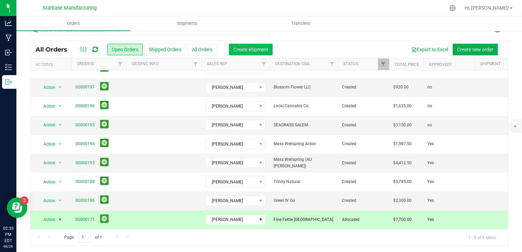
click at [258, 45] on button "Create shipment" at bounding box center [251, 50] width 44 height 12
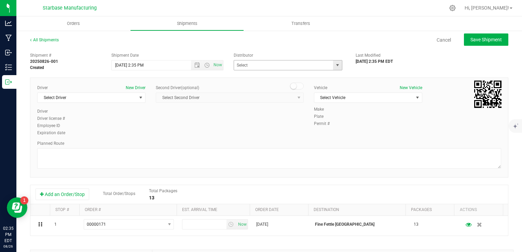
click at [335, 67] on span "select" at bounding box center [337, 65] width 5 height 5
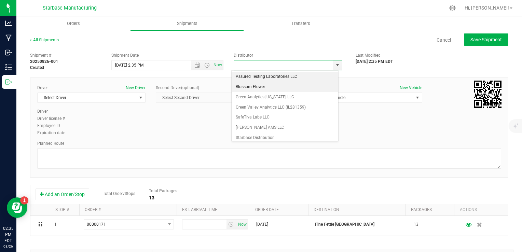
click at [281, 85] on li "Blossom Flower" at bounding box center [285, 87] width 107 height 10
type input "Blossom Flower"
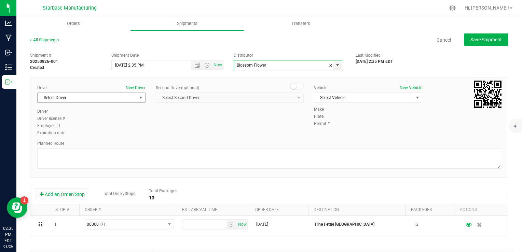
click at [139, 100] on span "select" at bounding box center [140, 97] width 5 height 5
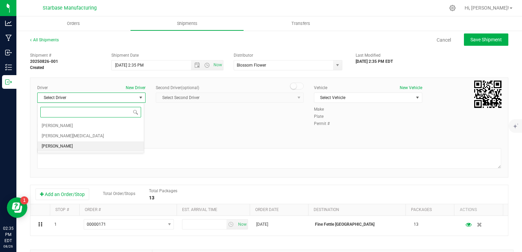
click at [120, 146] on li "[PERSON_NAME]" at bounding box center [91, 146] width 106 height 10
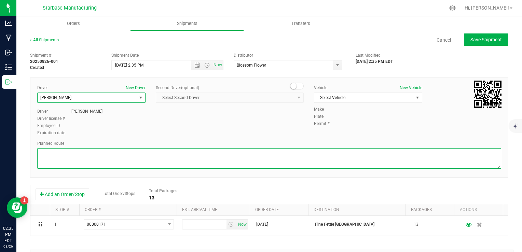
click at [133, 153] on textarea at bounding box center [269, 158] width 464 height 21
type textarea "TBD"
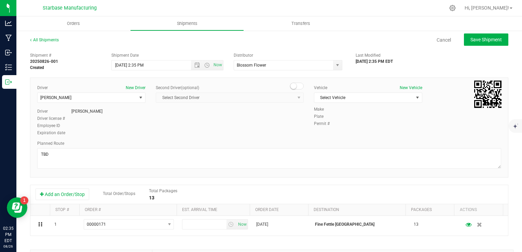
click at [340, 65] on div "Blossom Flower Assured Testing Laboratories LLC Blossom Flower Green Analytics …" at bounding box center [290, 65] width 112 height 10
click at [415, 97] on span "select" at bounding box center [417, 97] width 5 height 5
click at [378, 110] on li "TBD" at bounding box center [364, 109] width 106 height 10
click at [194, 64] on span "Open the date view" at bounding box center [196, 65] width 5 height 5
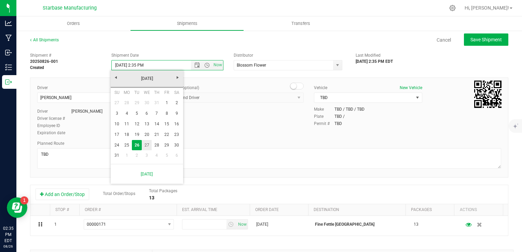
click at [147, 144] on link "27" at bounding box center [147, 145] width 10 height 11
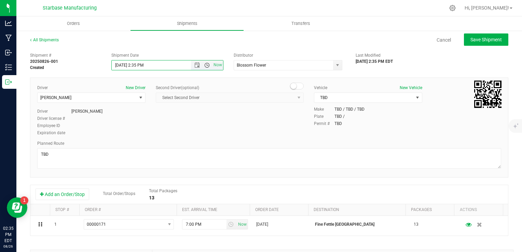
click at [204, 66] on span "Open the time view" at bounding box center [206, 65] width 5 height 5
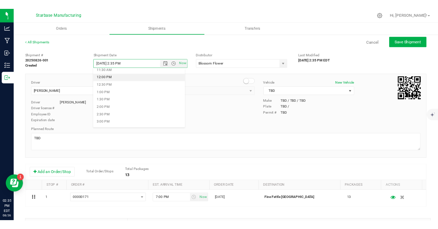
scroll to position [171, 0]
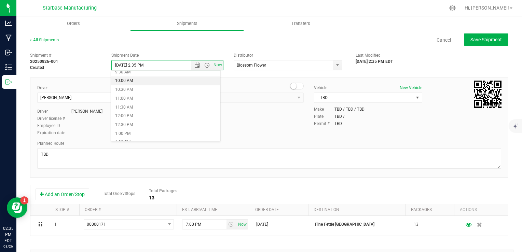
click at [132, 82] on li "10:00 AM" at bounding box center [165, 81] width 109 height 9
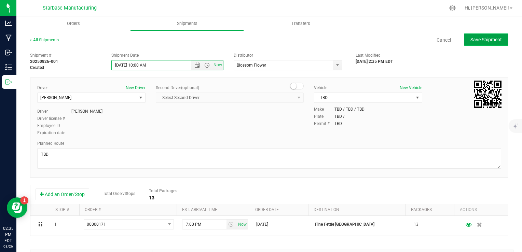
click at [478, 42] on span "Save Shipment" at bounding box center [486, 39] width 31 height 5
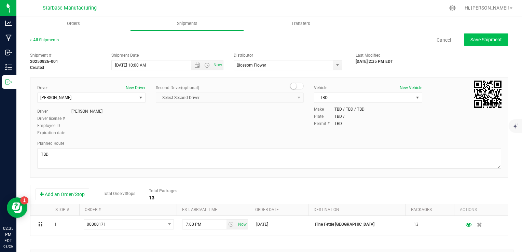
type input "[DATE] 2:00 PM"
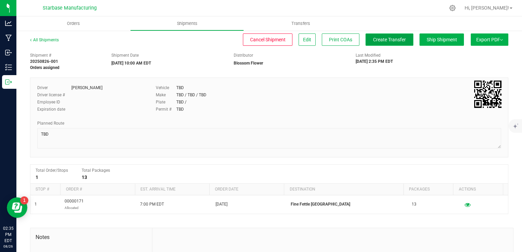
click at [379, 41] on span "Create Transfer" at bounding box center [389, 39] width 33 height 5
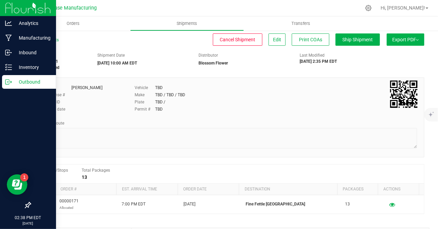
click at [8, 81] on icon at bounding box center [8, 82] width 7 height 7
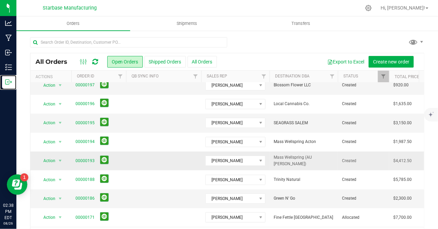
scroll to position [30, 0]
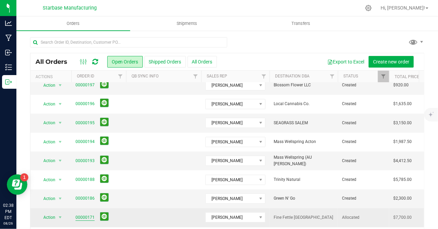
click at [89, 215] on link "00000171" at bounding box center [85, 218] width 19 height 6
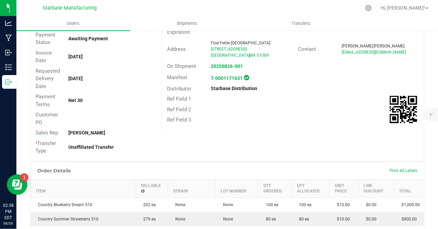
scroll to position [47, 0]
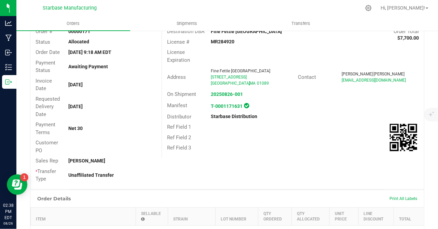
drag, startPoint x: 361, startPoint y: 80, endPoint x: 384, endPoint y: 60, distance: 30.6
click at [384, 60] on div "License Expiration" at bounding box center [293, 56] width 262 height 18
drag, startPoint x: 388, startPoint y: 78, endPoint x: 334, endPoint y: 85, distance: 54.5
click at [334, 85] on div "Address [GEOGRAPHIC_DATA][STREET_ADDRESS] Contact [PERSON_NAME] [EMAIL_ADDRESS]…" at bounding box center [293, 77] width 262 height 24
drag, startPoint x: 334, startPoint y: 85, endPoint x: 362, endPoint y: 79, distance: 28.3
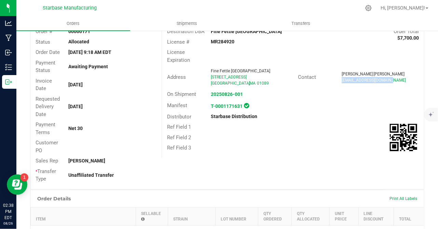
copy span "[EMAIL_ADDRESS][DOMAIN_NAME]"
